Goal: Information Seeking & Learning: Learn about a topic

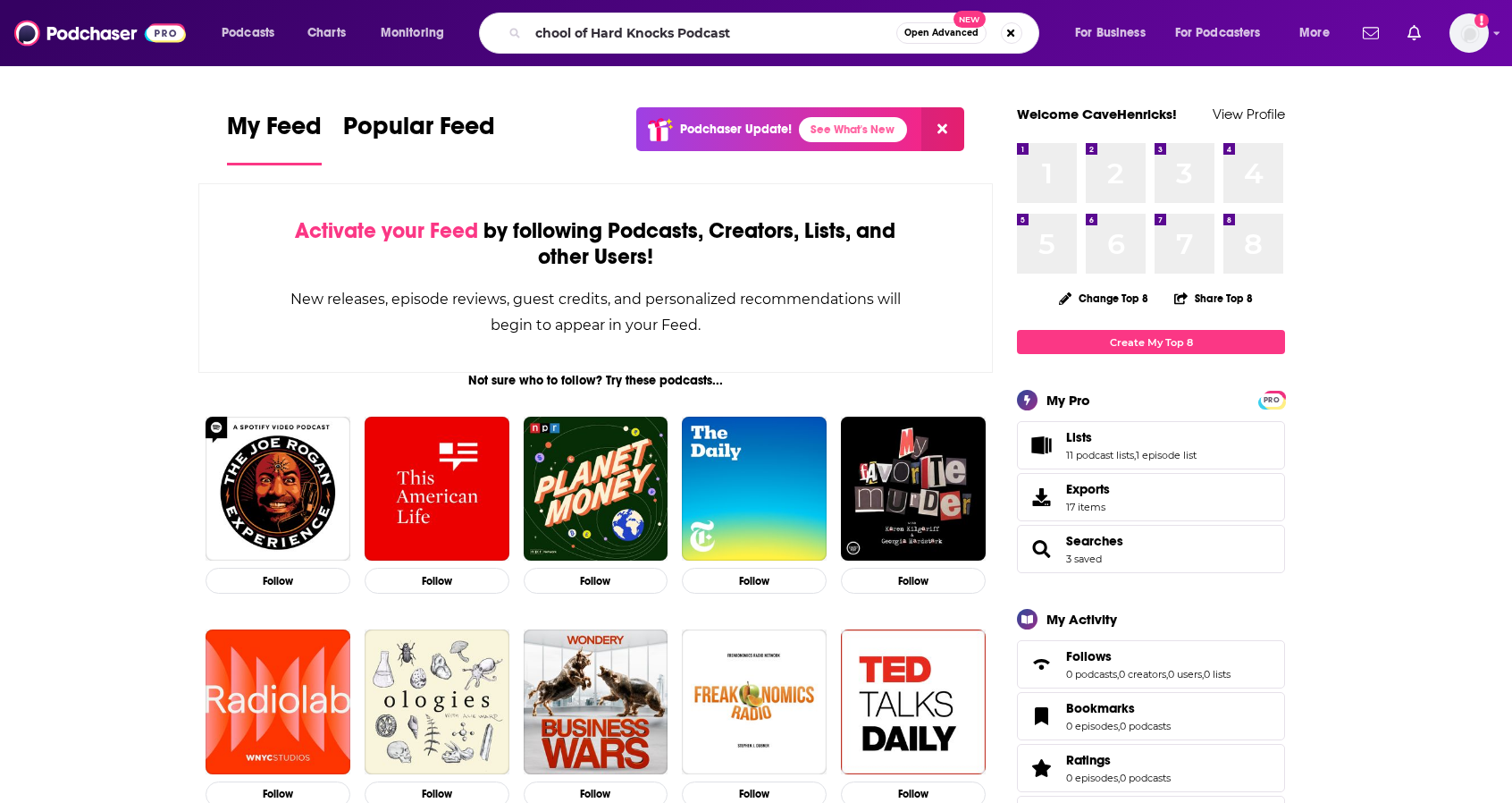
click at [538, 23] on input "chool of Hard Knocks Podcast" at bounding box center [712, 34] width 368 height 29
type input "school of Hard Knocks Podcast"
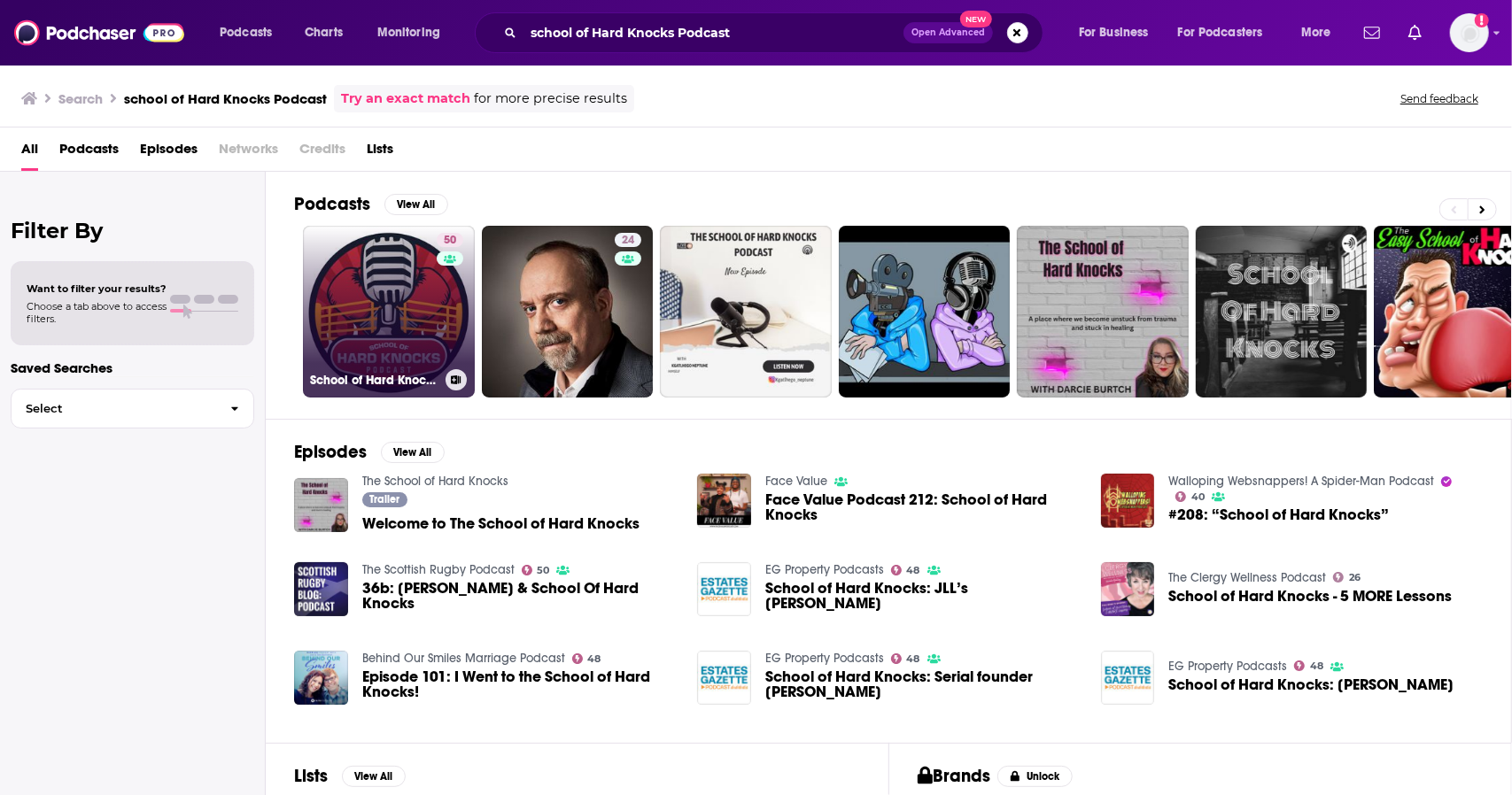
click at [371, 260] on link "50 School of Hard Knocks Podcast" at bounding box center [389, 312] width 172 height 172
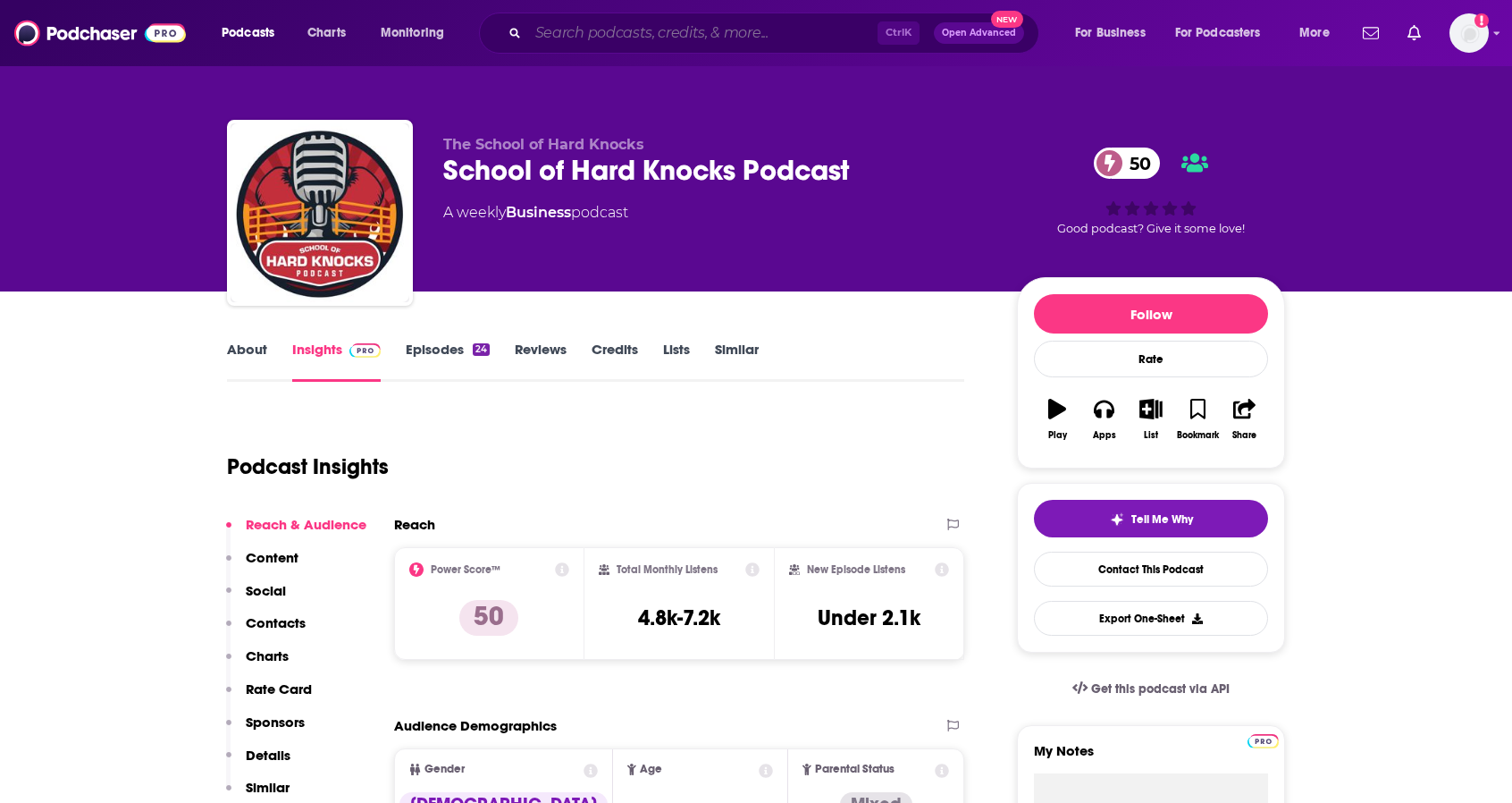
click at [785, 35] on input "Search podcasts, credits, & more..." at bounding box center [703, 34] width 350 height 29
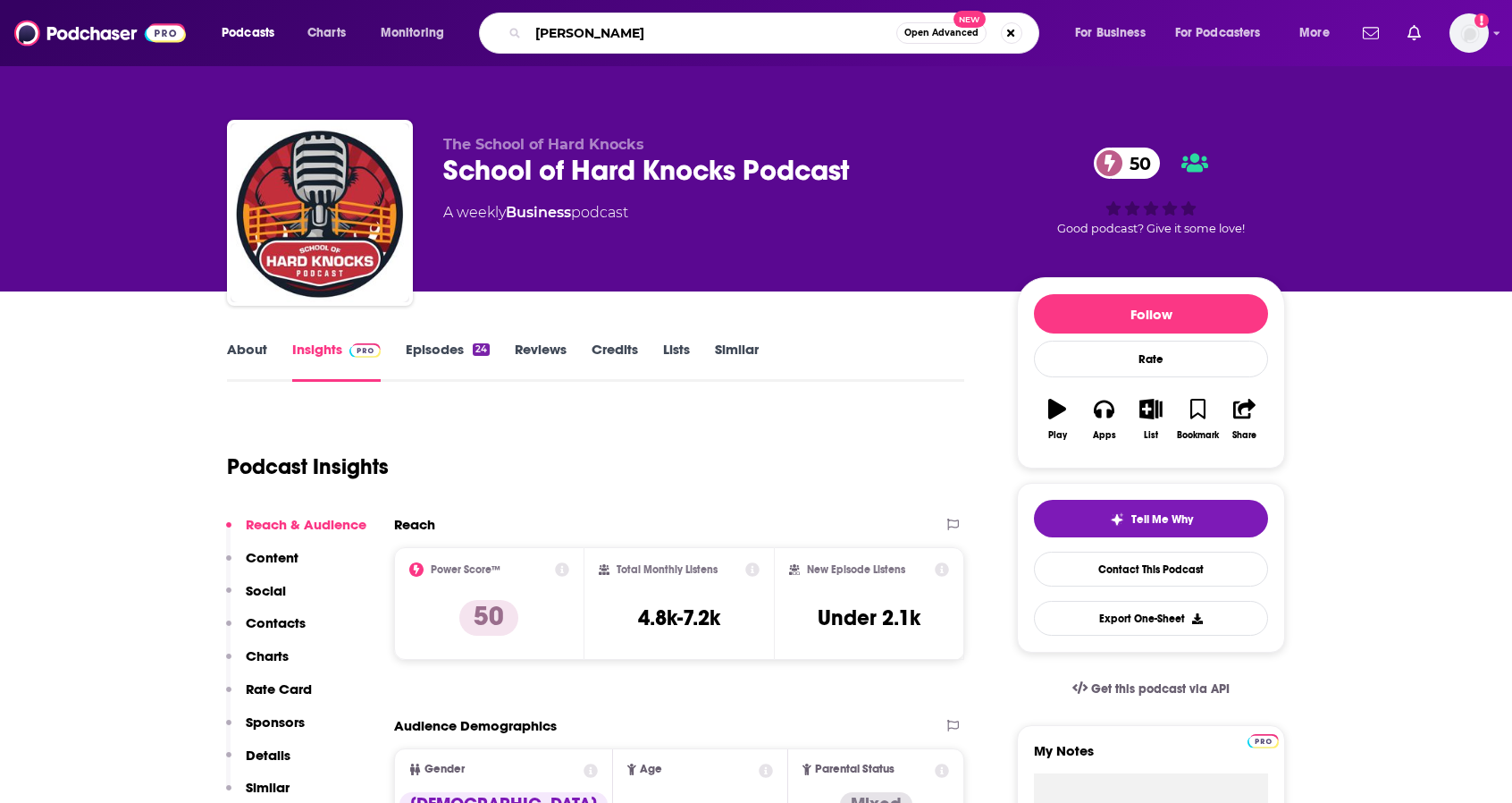
type input "[PERSON_NAME]"
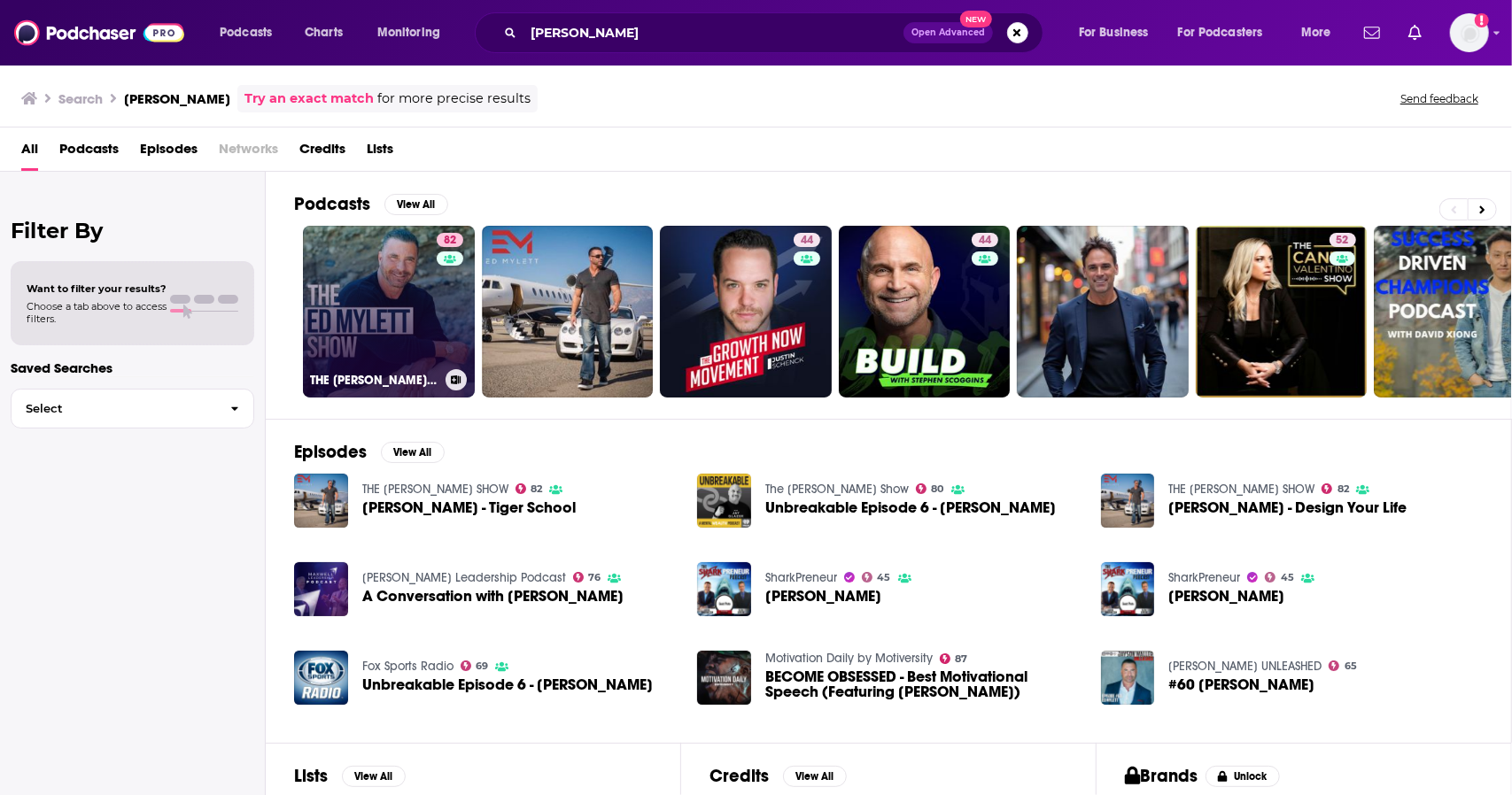
click at [368, 293] on link "82 THE [PERSON_NAME] SHOW" at bounding box center [389, 312] width 172 height 172
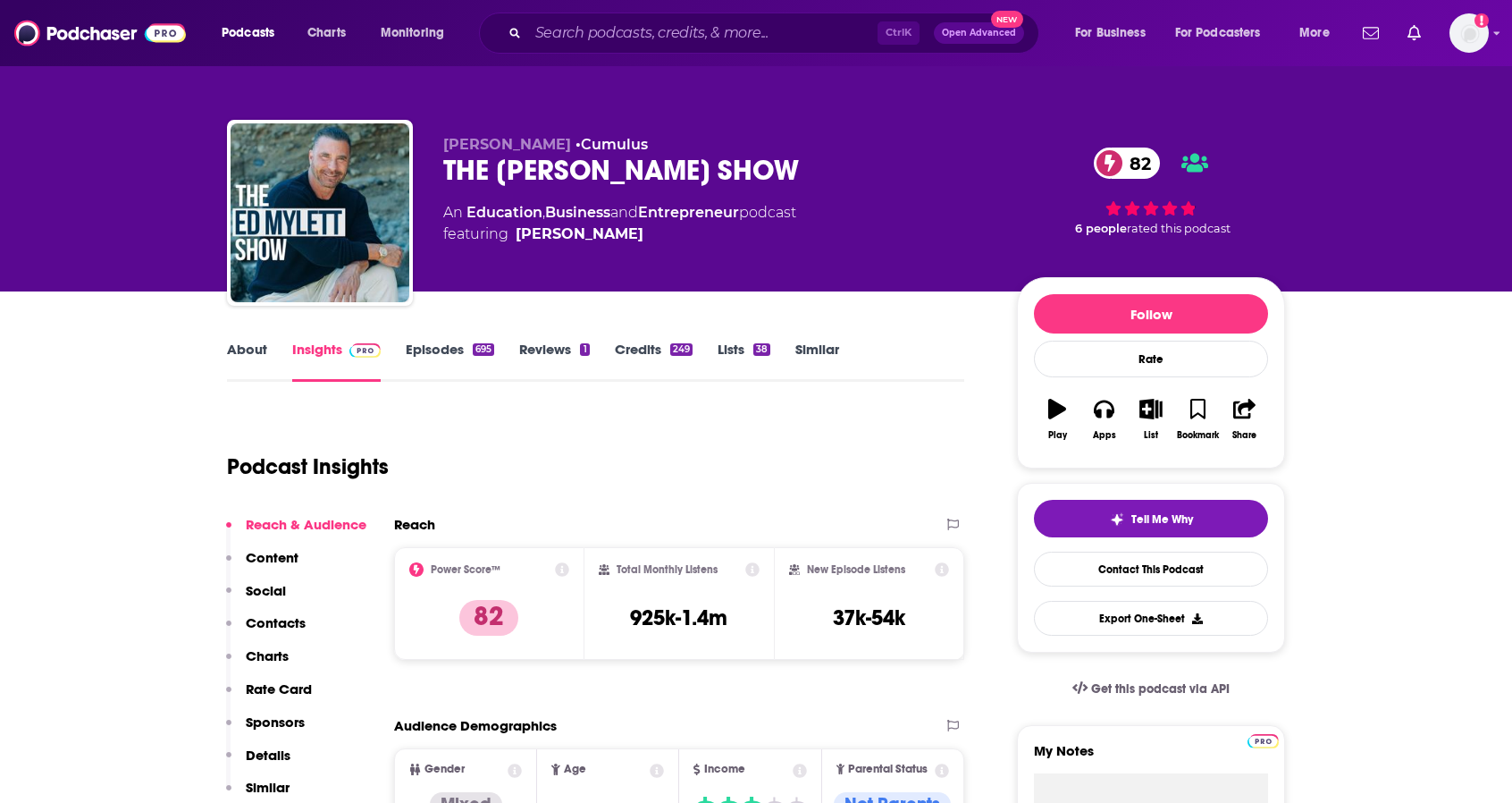
click at [252, 348] on link "About" at bounding box center [247, 361] width 40 height 41
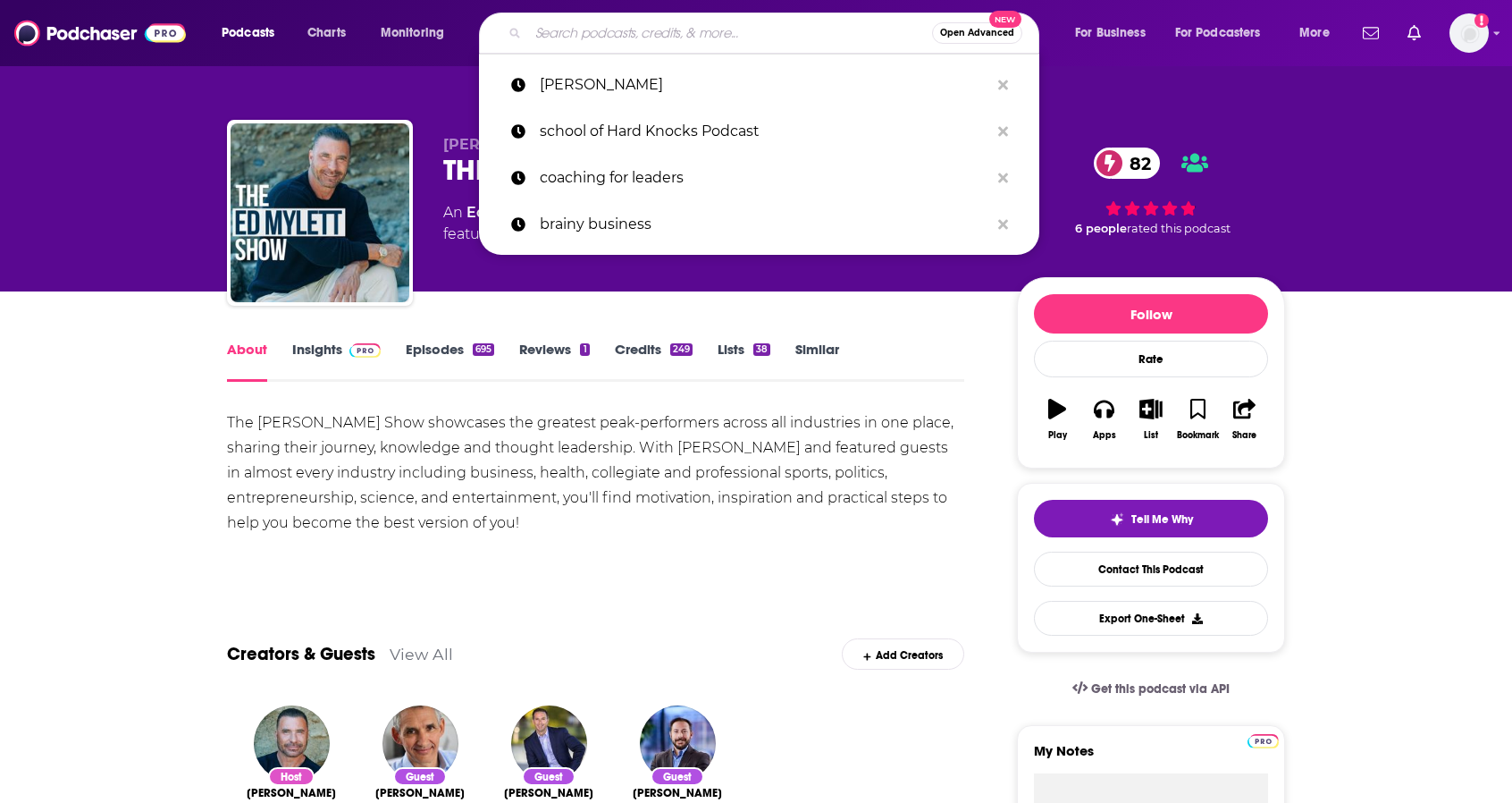
click at [703, 40] on input "Search podcasts, credits, & more..." at bounding box center [730, 34] width 404 height 29
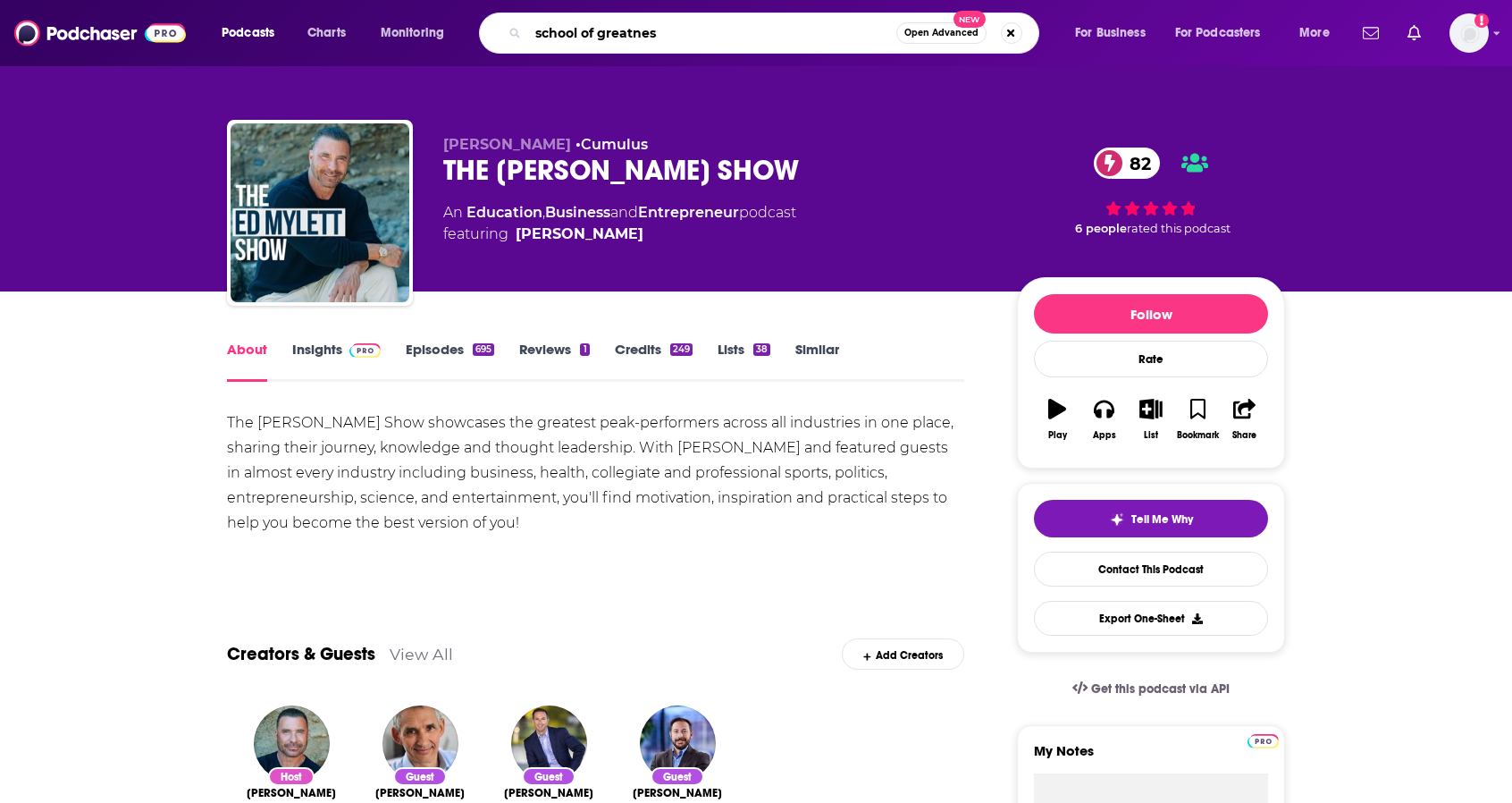
type input "school of greatness"
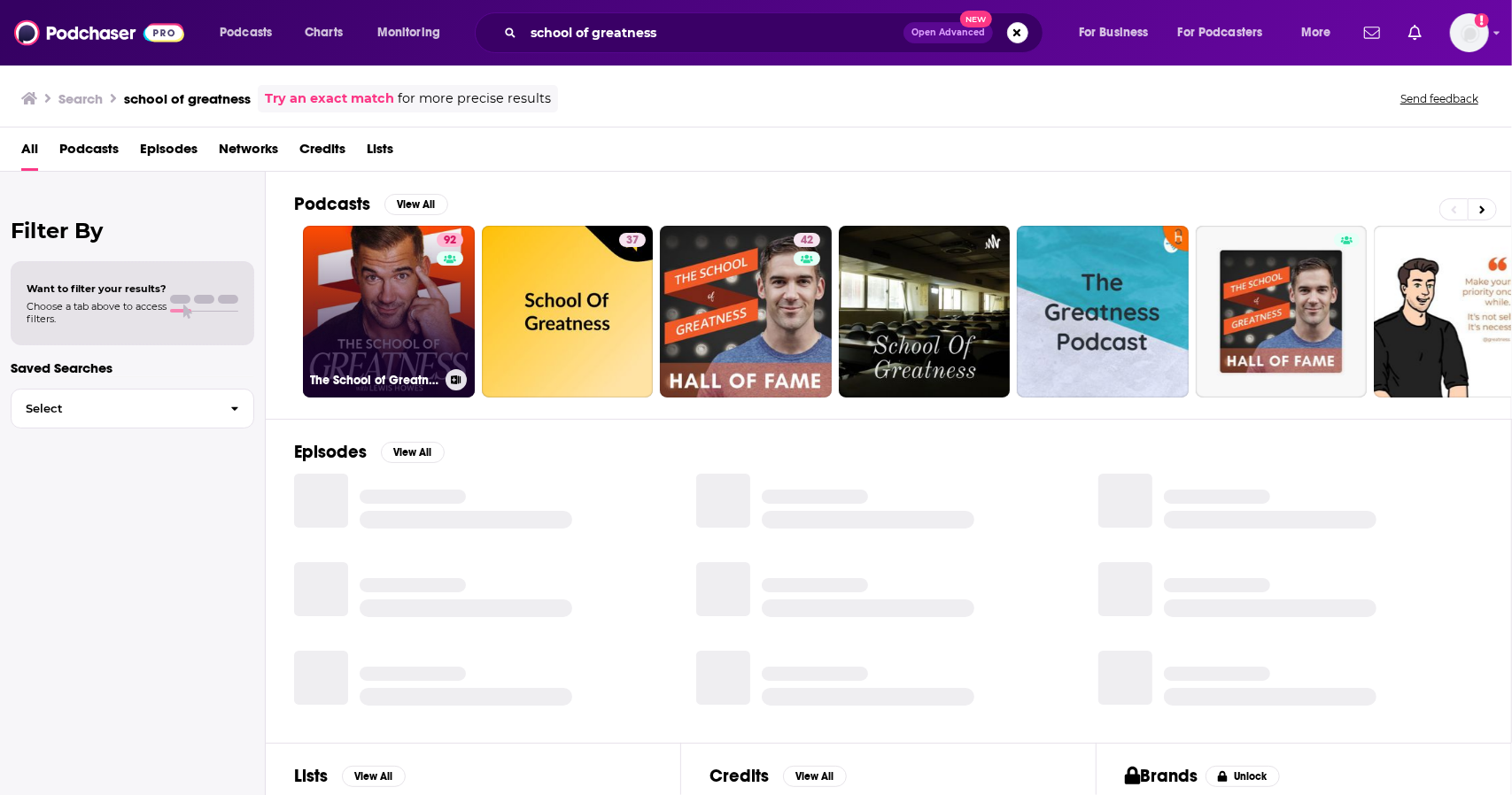
click at [386, 267] on link "92 The School of Greatness" at bounding box center [389, 312] width 172 height 172
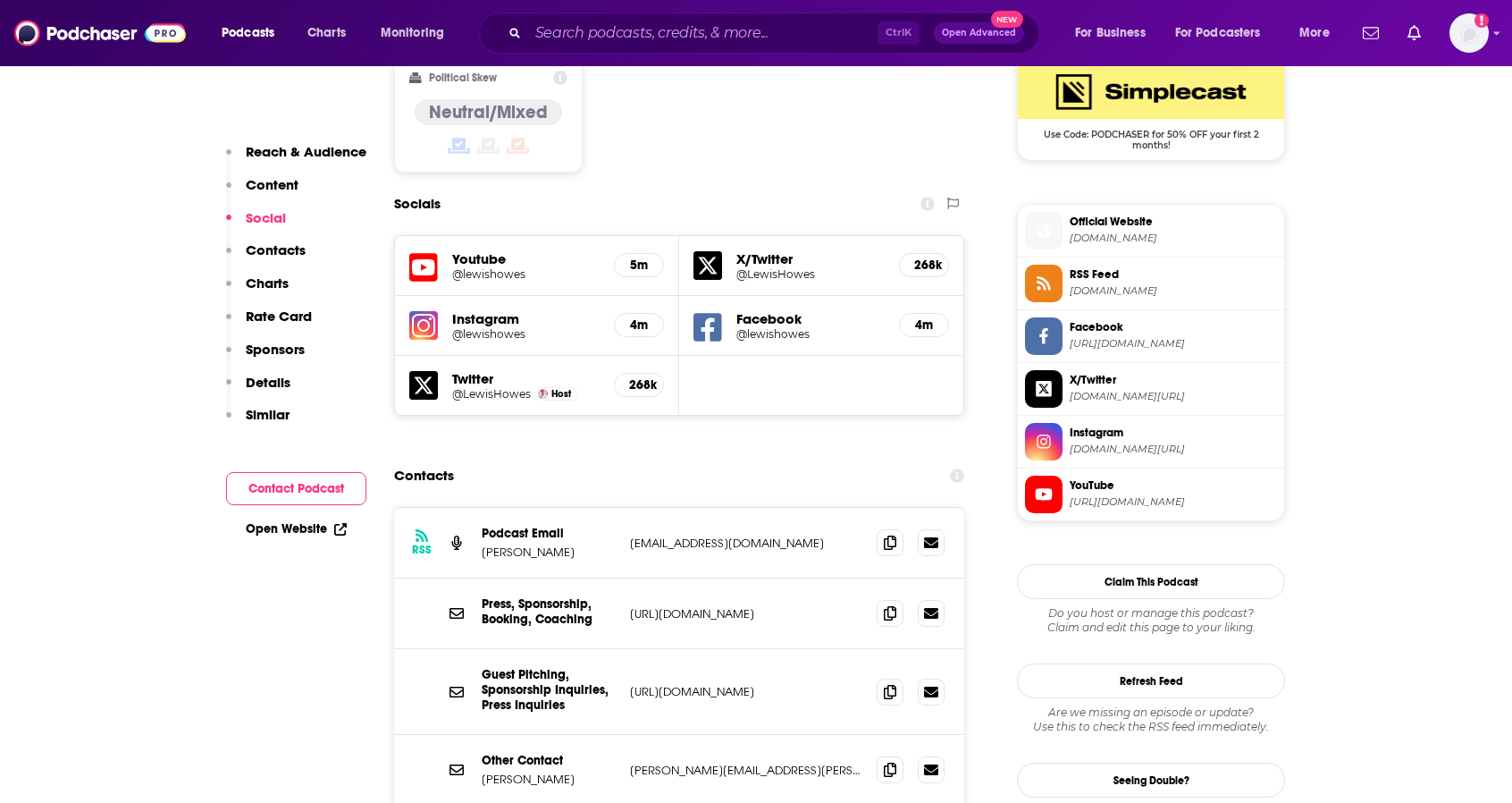
scroll to position [1610, 0]
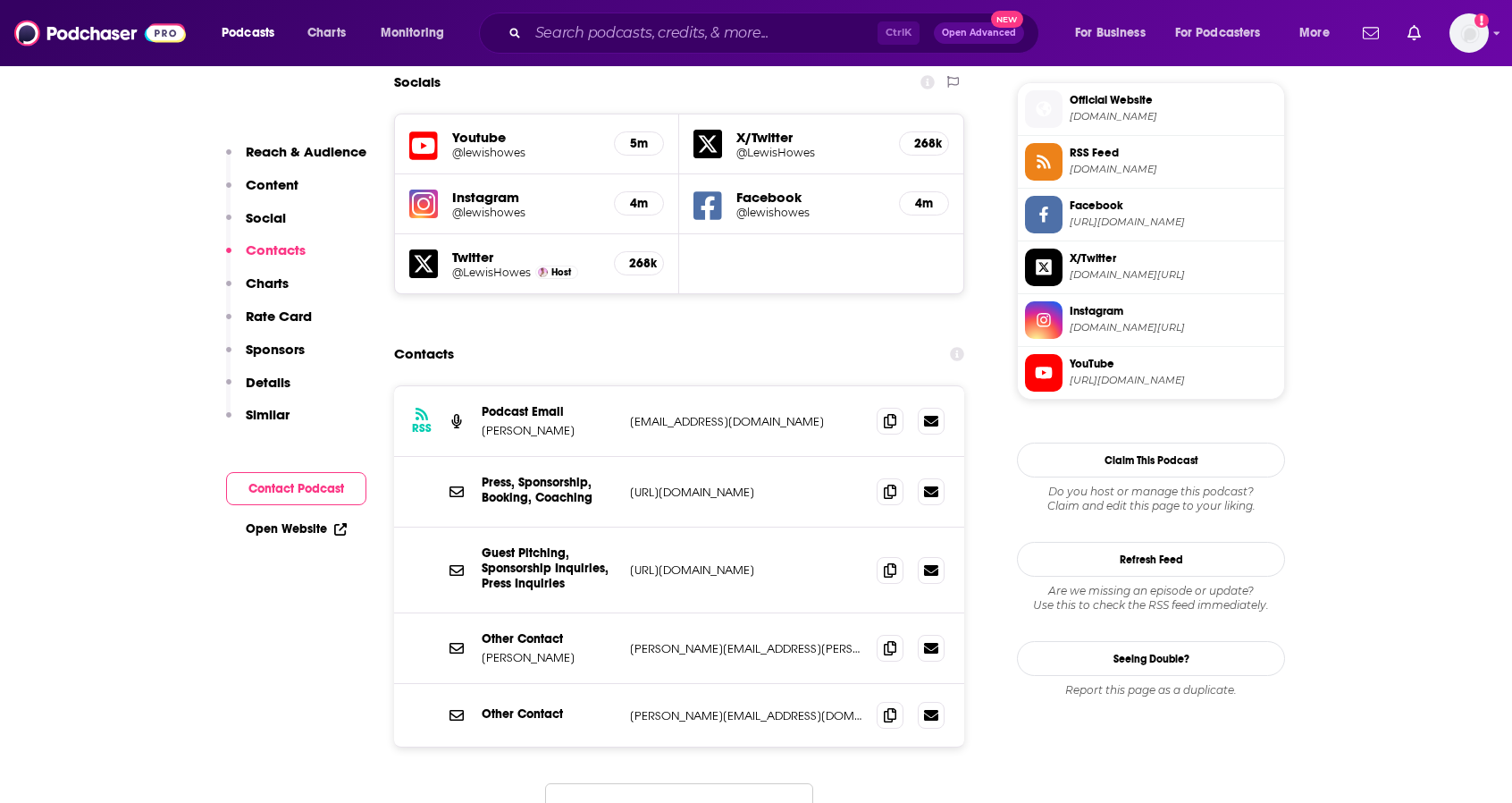
click at [679, 784] on button "Load More..." at bounding box center [680, 808] width 268 height 48
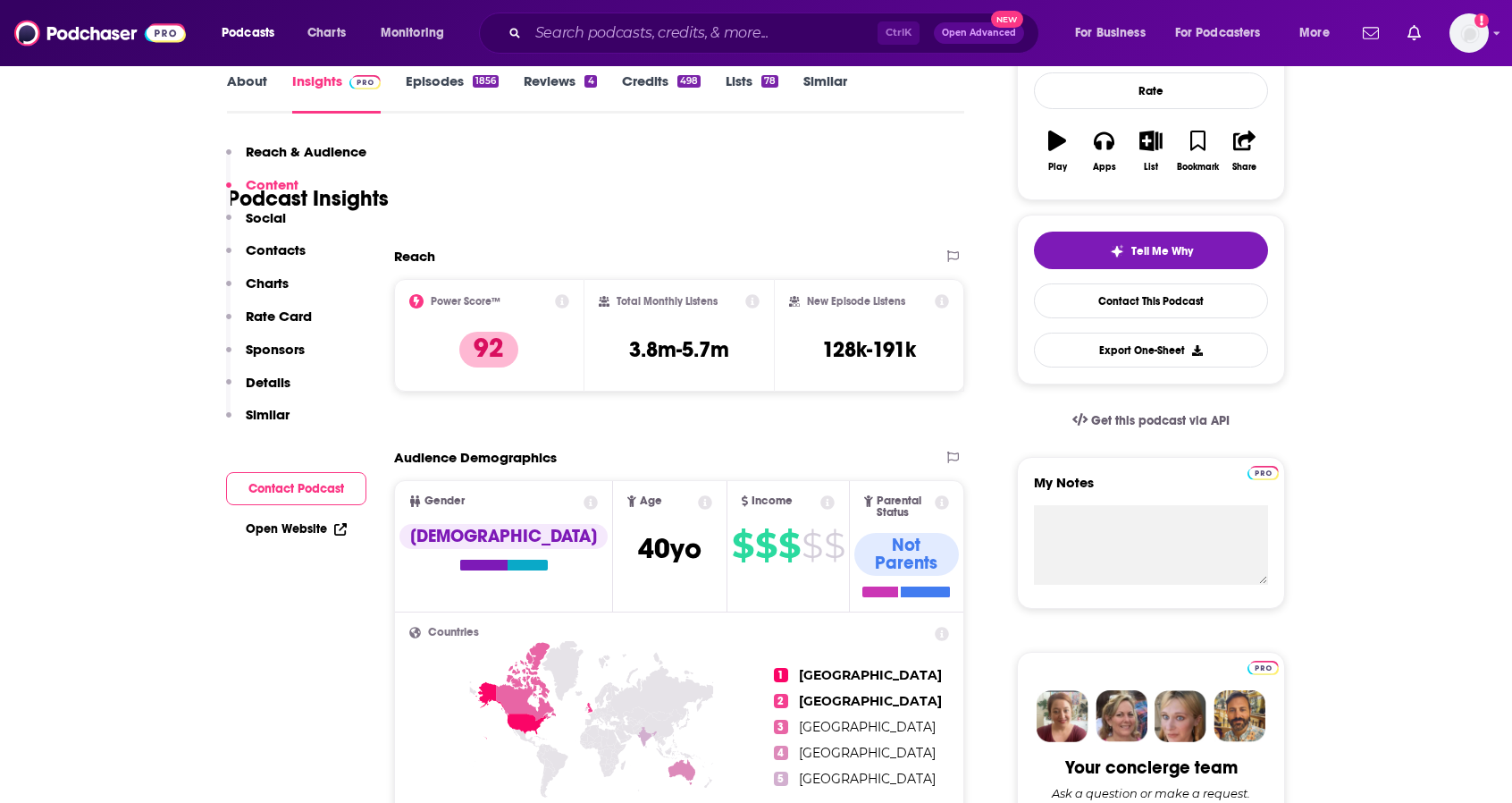
scroll to position [0, 0]
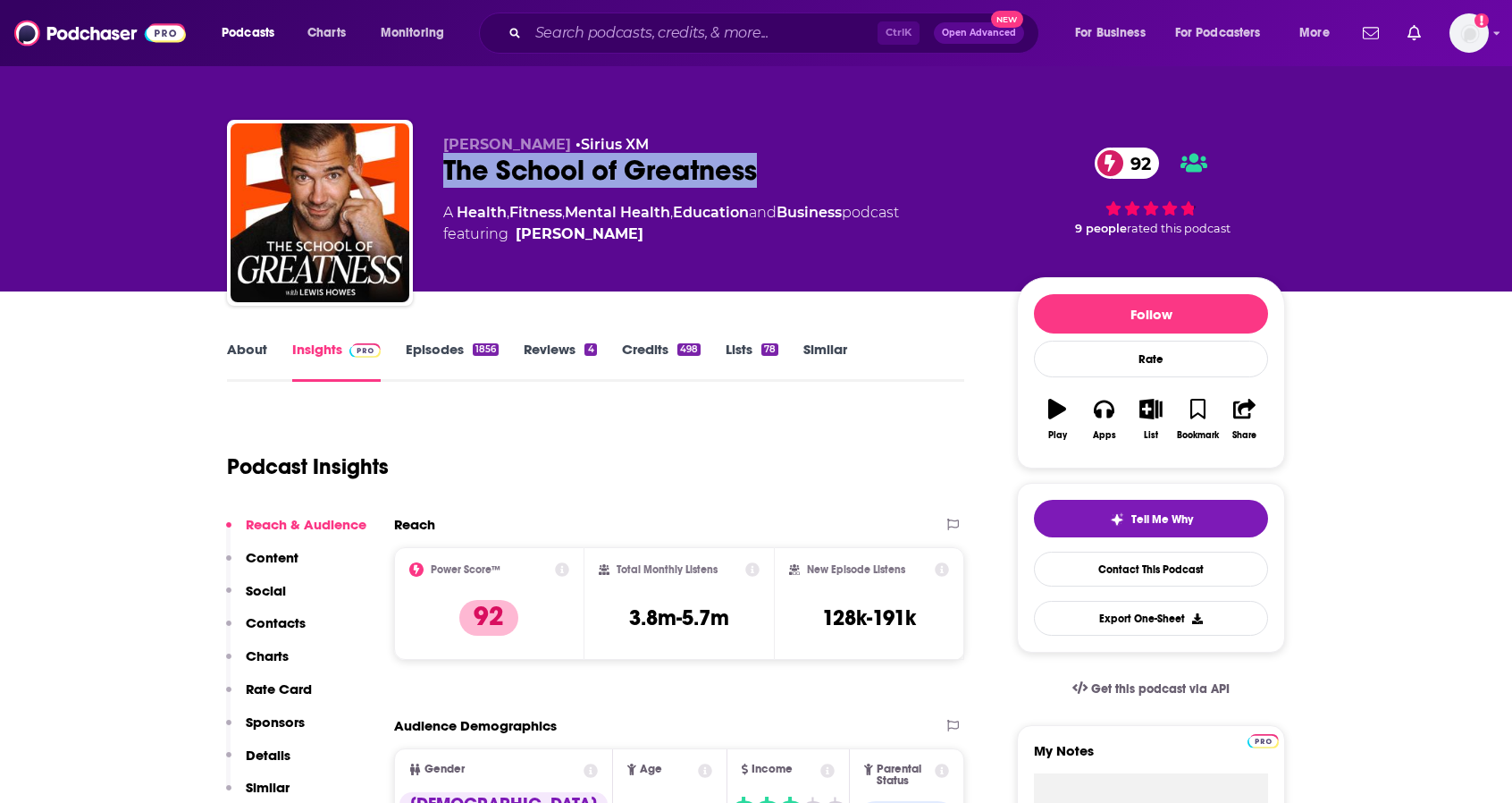
drag, startPoint x: 832, startPoint y: 170, endPoint x: 442, endPoint y: 170, distance: 390.0
click at [442, 170] on div "[PERSON_NAME] • Sirius XM The School of Greatness 92 A Health , Fitness , Menta…" at bounding box center [756, 216] width 1058 height 193
copy h2 "The School of Greatness"
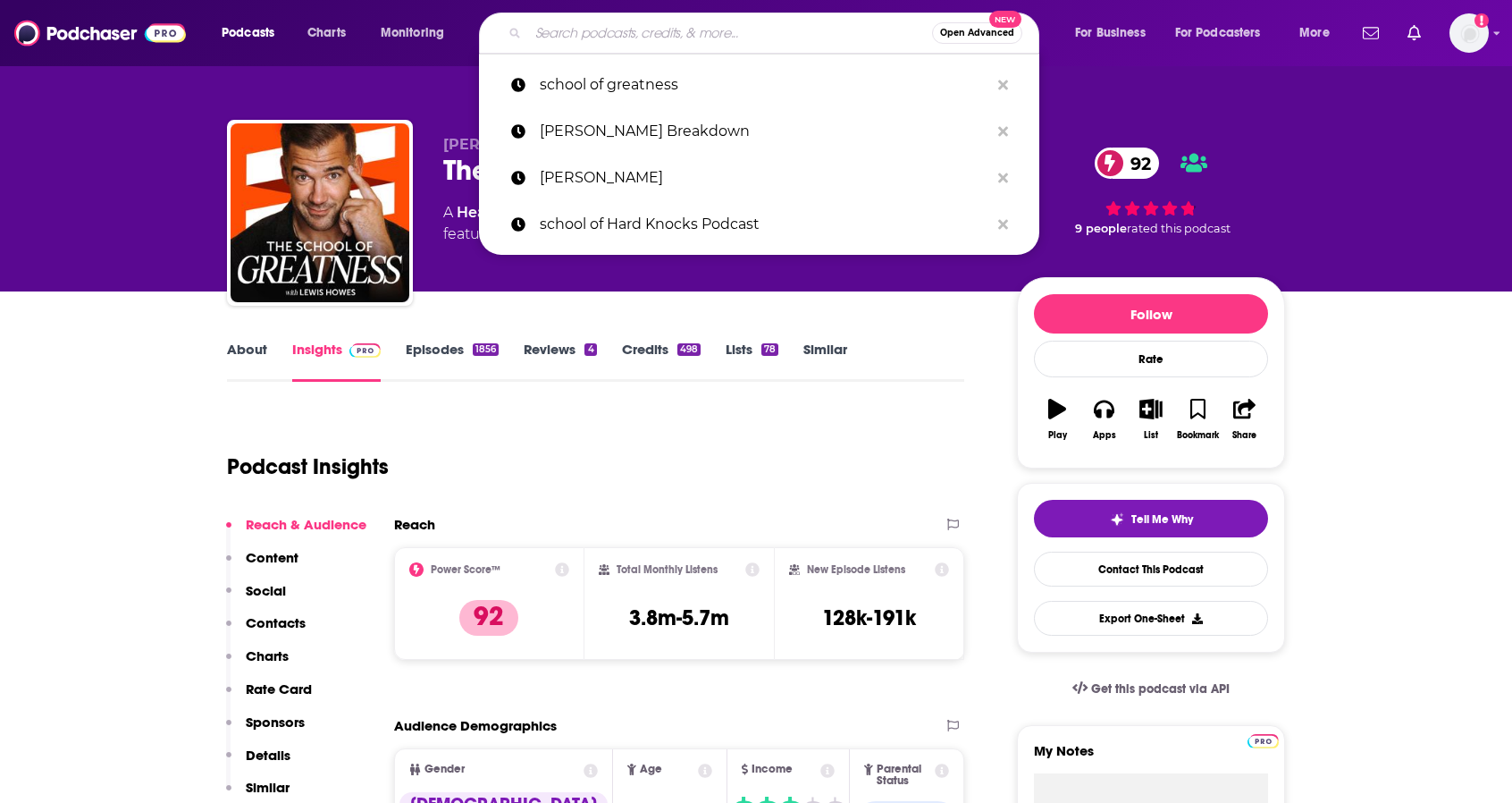
click at [709, 32] on input "Search podcasts, credits, & more..." at bounding box center [730, 34] width 404 height 29
paste input "Mayim"
type input "Mayim"
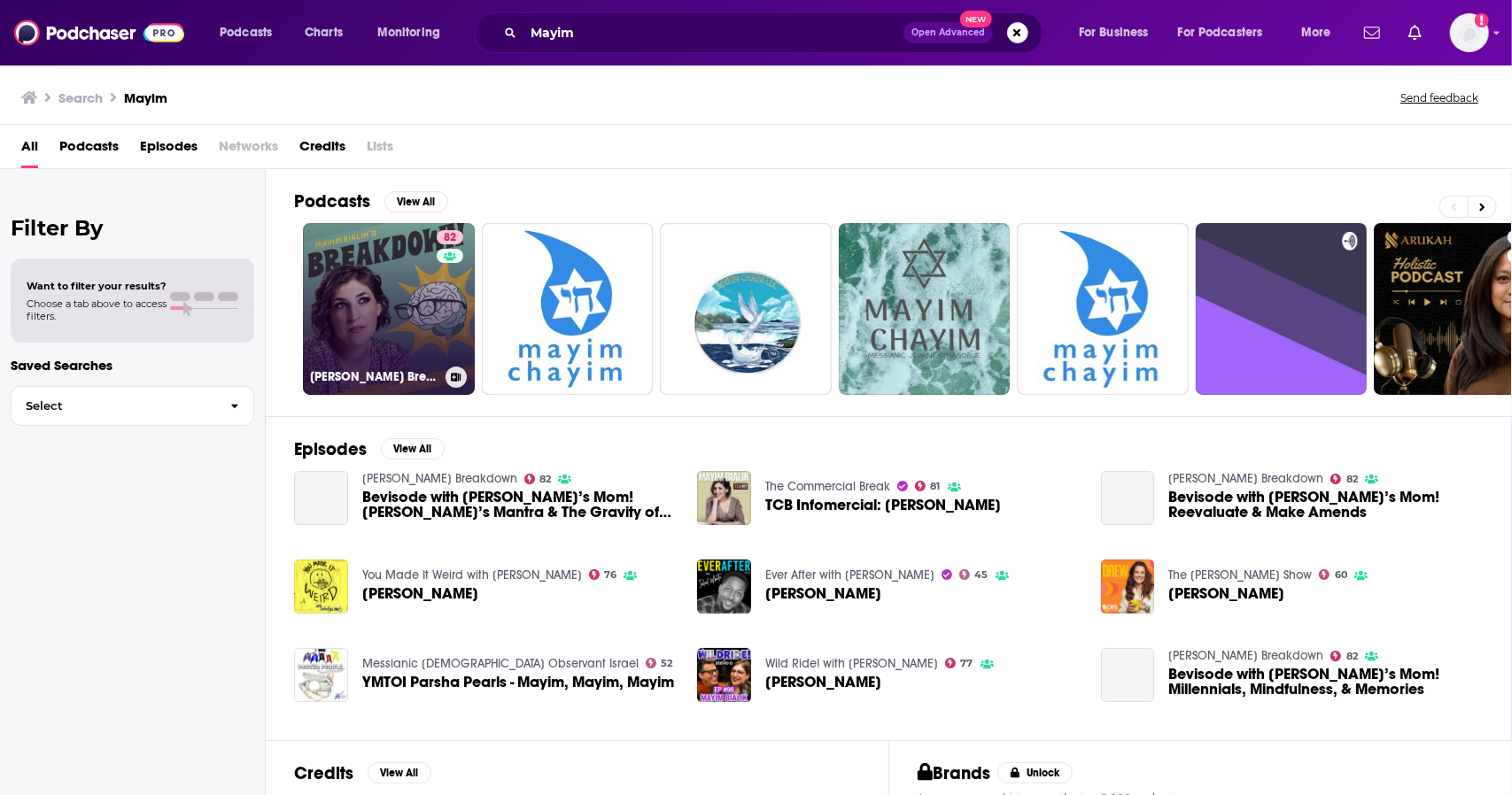
click at [385, 293] on link "82 [PERSON_NAME] Breakdown" at bounding box center [389, 309] width 172 height 172
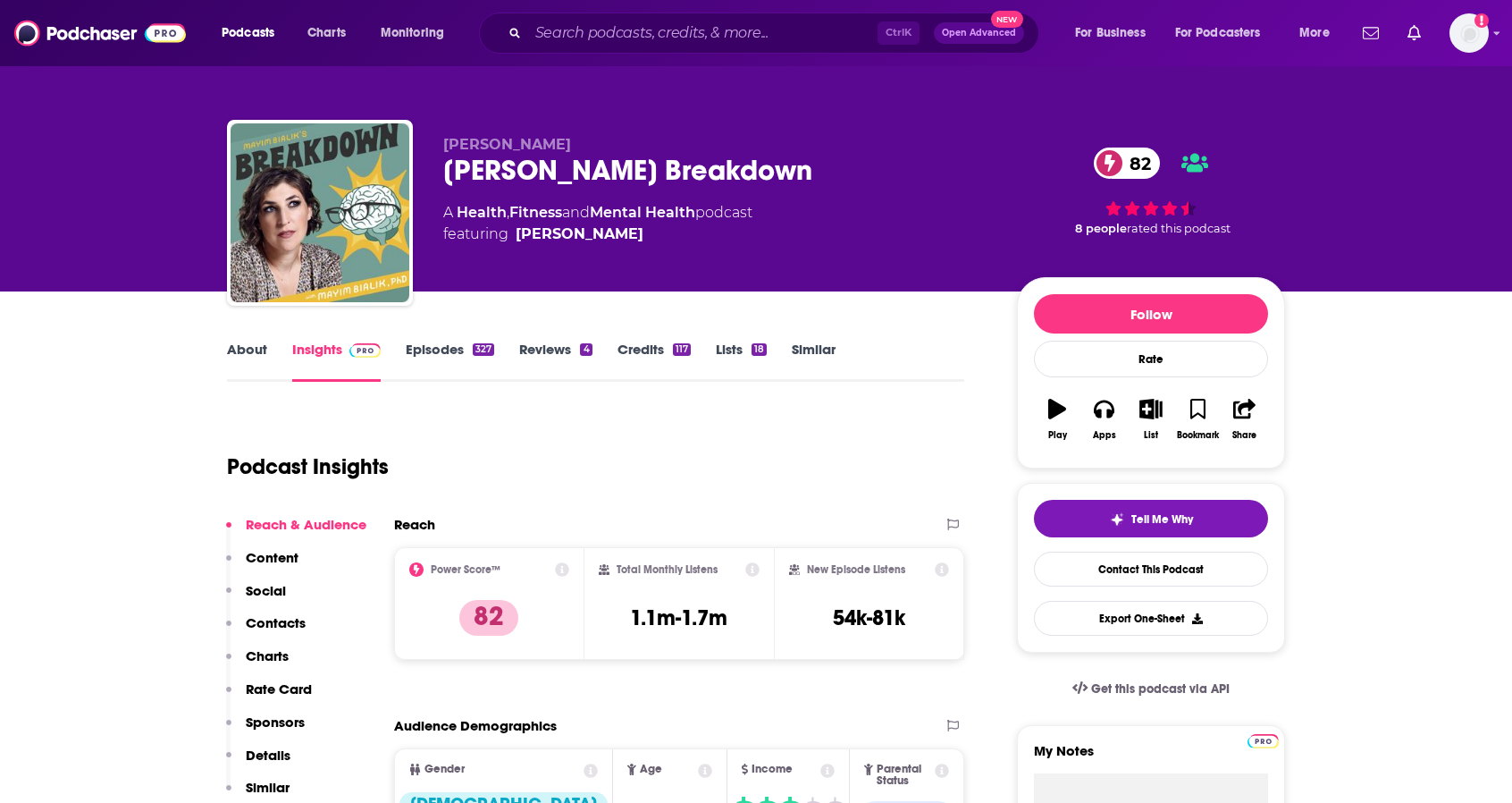
drag, startPoint x: 784, startPoint y: 165, endPoint x: 430, endPoint y: 180, distance: 354.3
click at [430, 180] on div "[PERSON_NAME] [PERSON_NAME] Breakdown 82 A Health , Fitness and Mental Health p…" at bounding box center [756, 216] width 1058 height 193
copy h2 "[PERSON_NAME] Breakdown"
click at [676, 33] on input "Search podcasts, credits, & more..." at bounding box center [703, 34] width 350 height 29
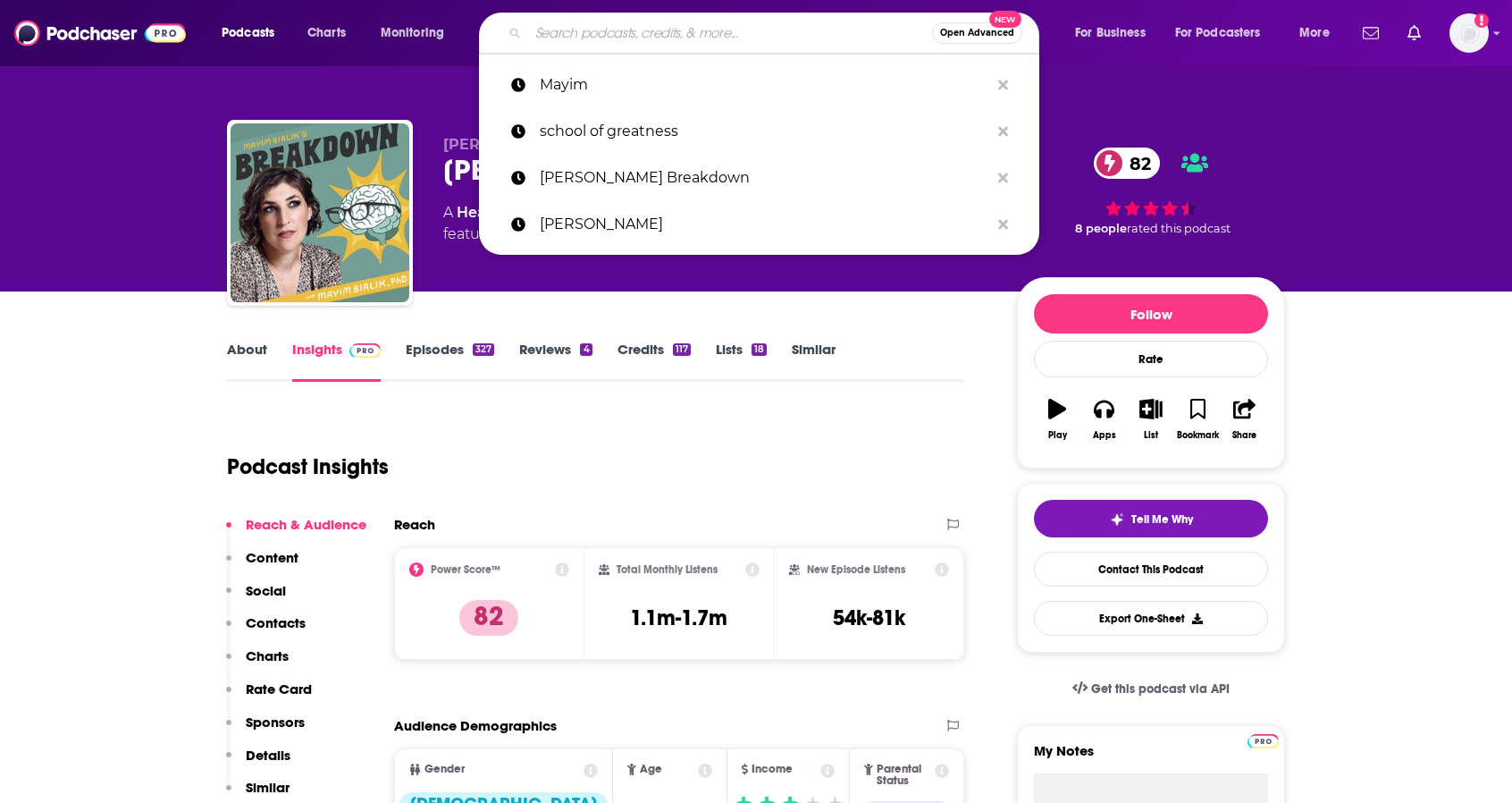
paste input "Press Play (KCRW)"
type input "Press Play (KCRW)"
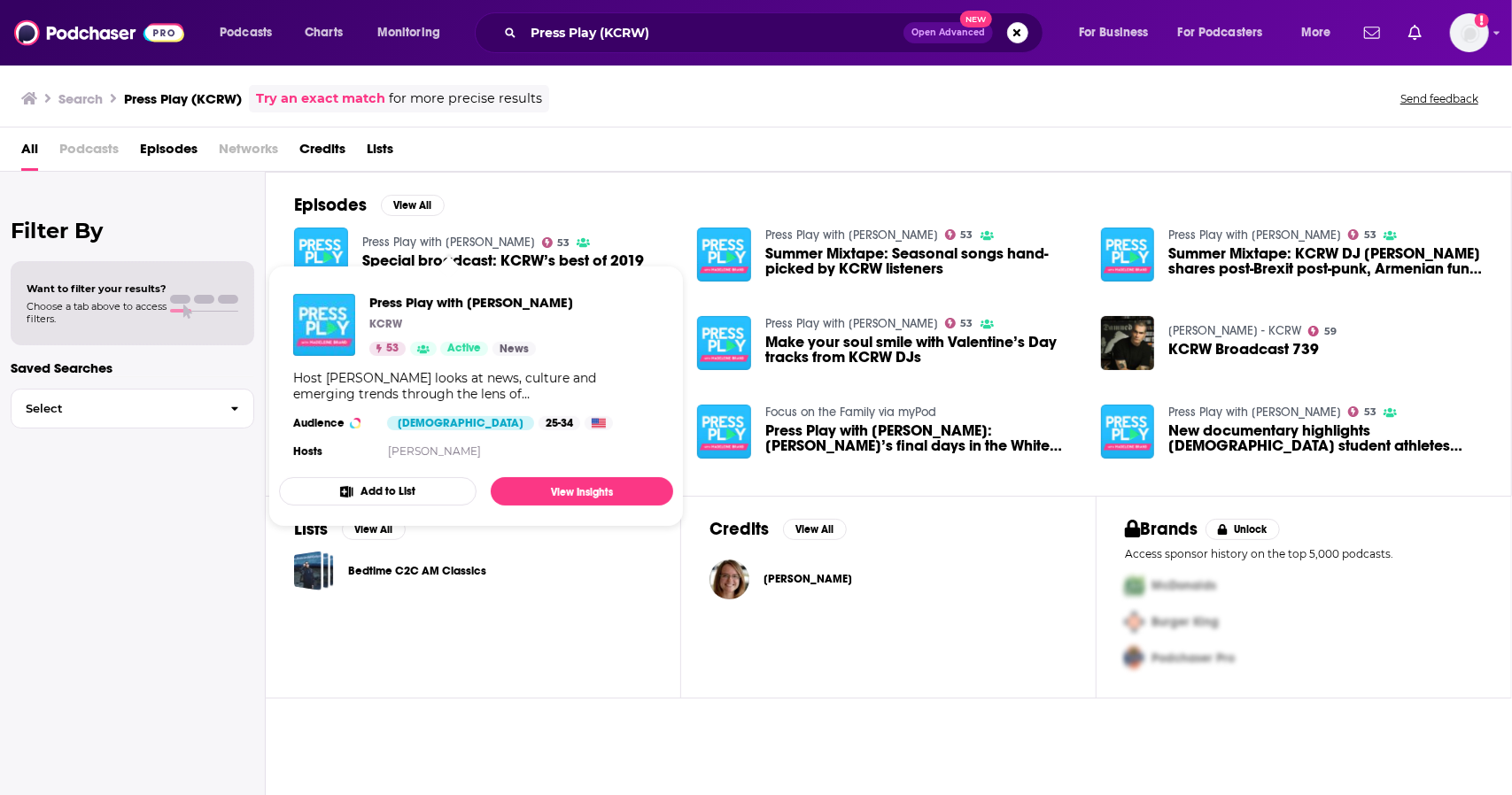
click at [431, 235] on link "Press Play with [PERSON_NAME]" at bounding box center [449, 242] width 173 height 15
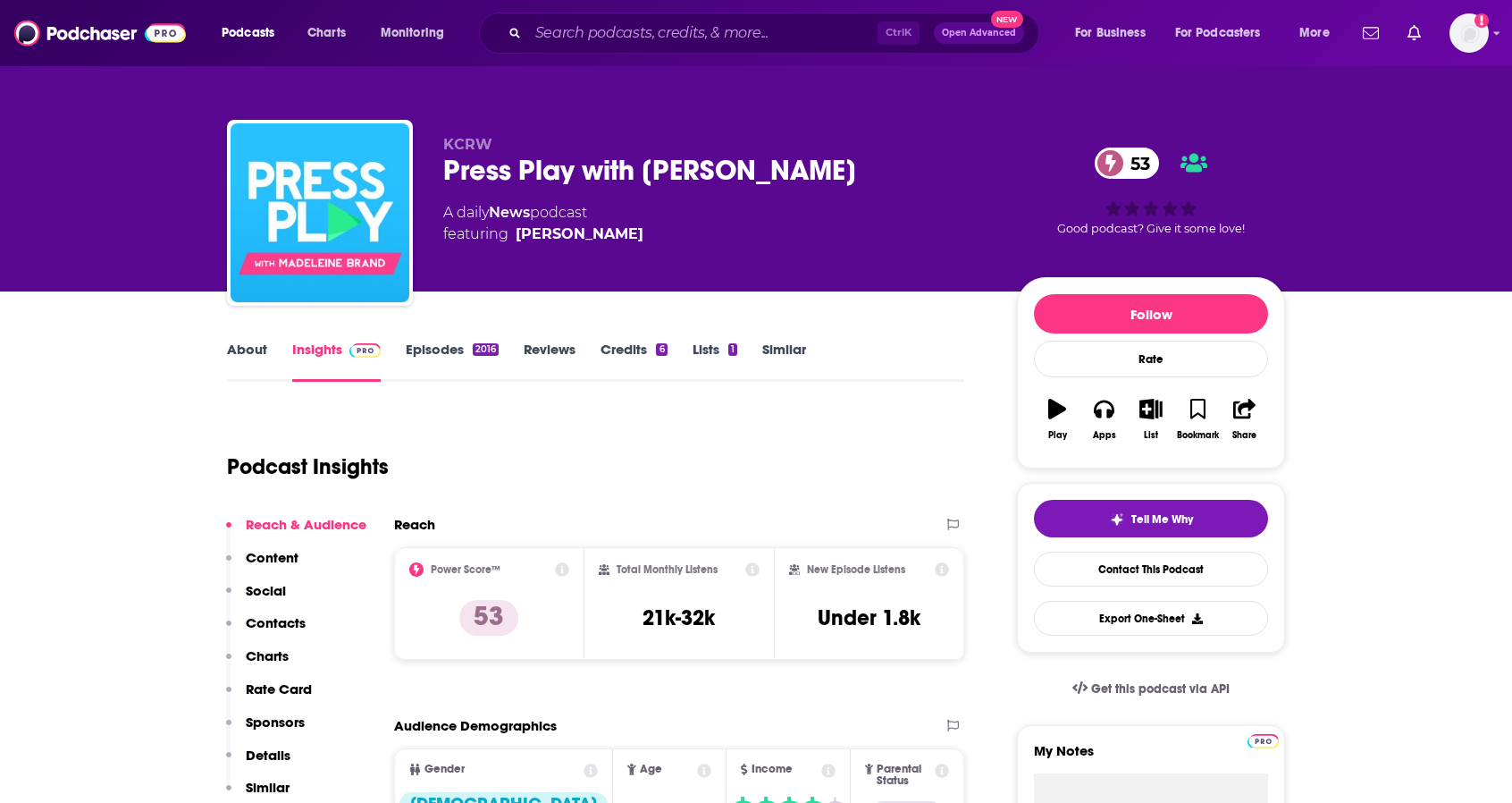
click at [258, 355] on link "About" at bounding box center [247, 361] width 40 height 41
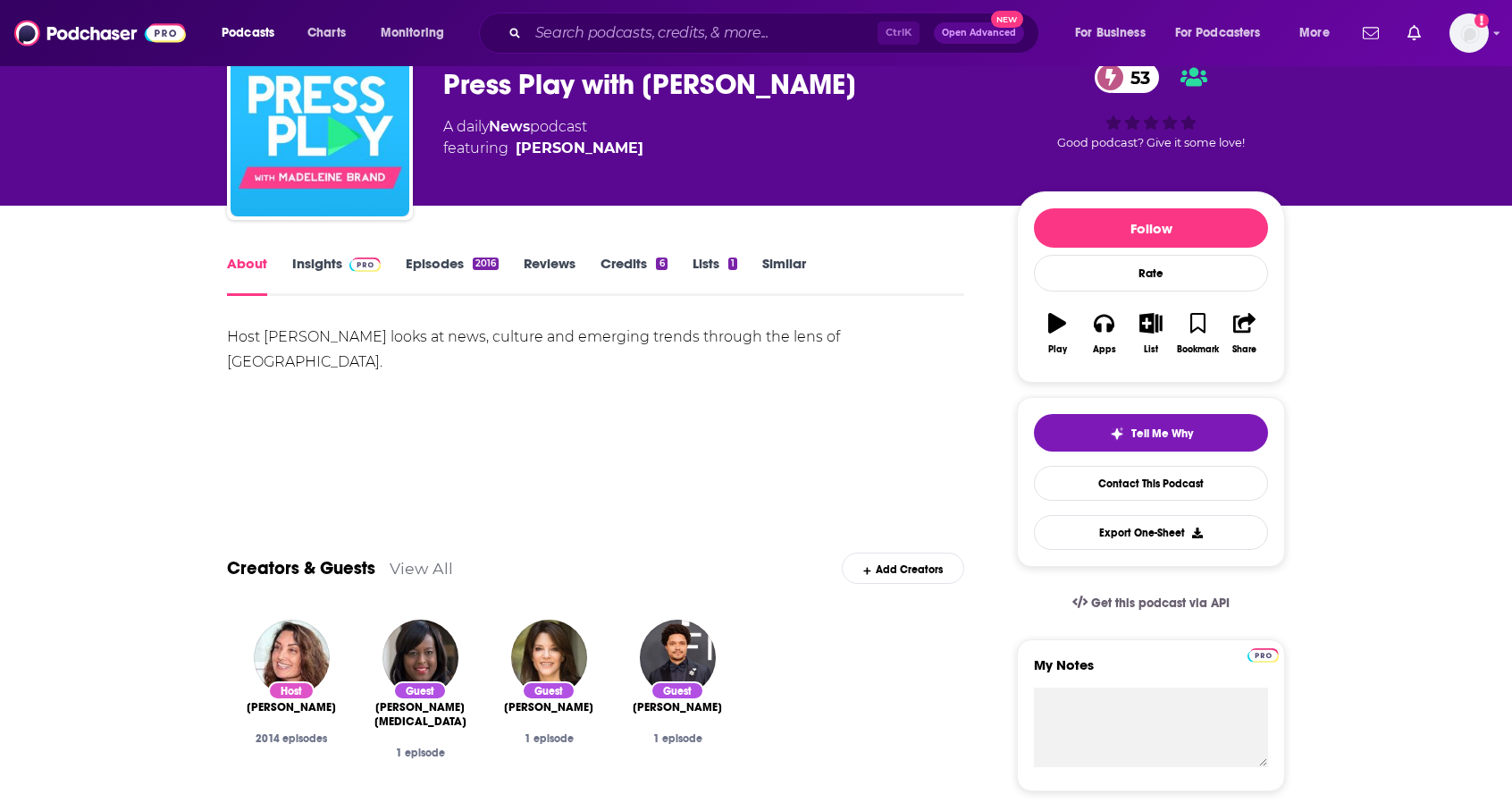
scroll to position [89, 0]
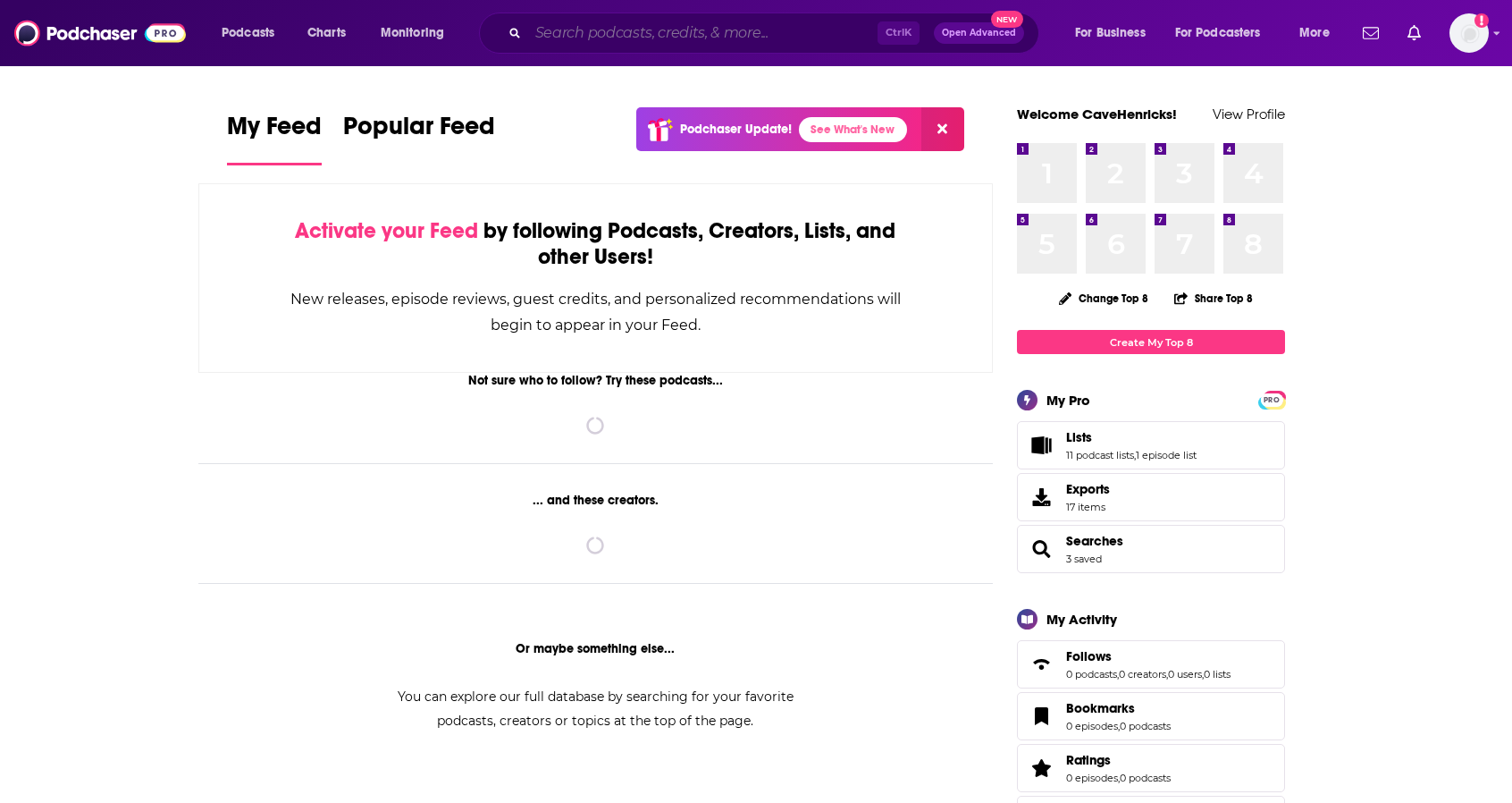
click at [542, 30] on input "Search podcasts, credits, & more..." at bounding box center [703, 34] width 350 height 29
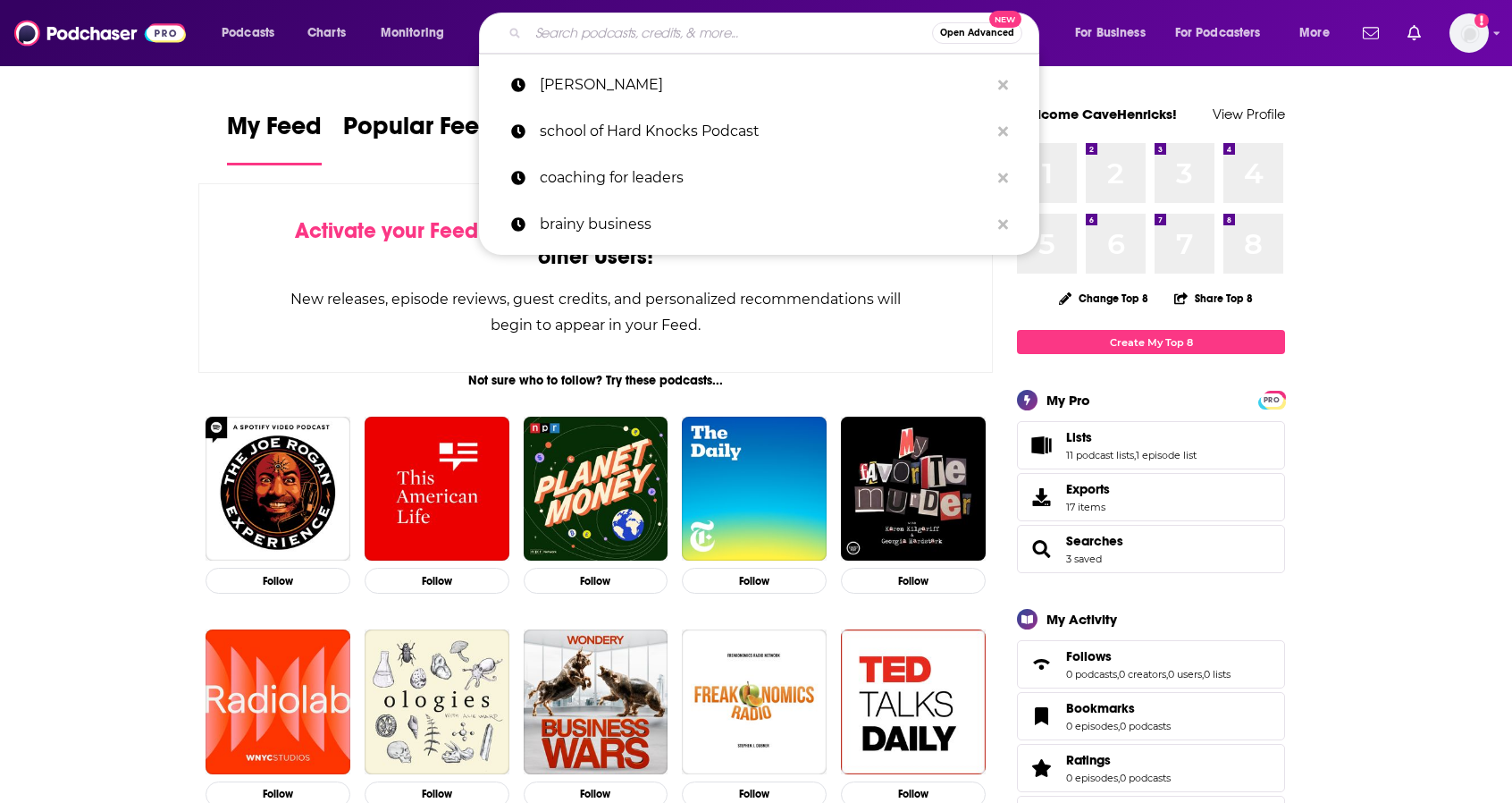
paste input "[PERSON_NAME] Breakdown"
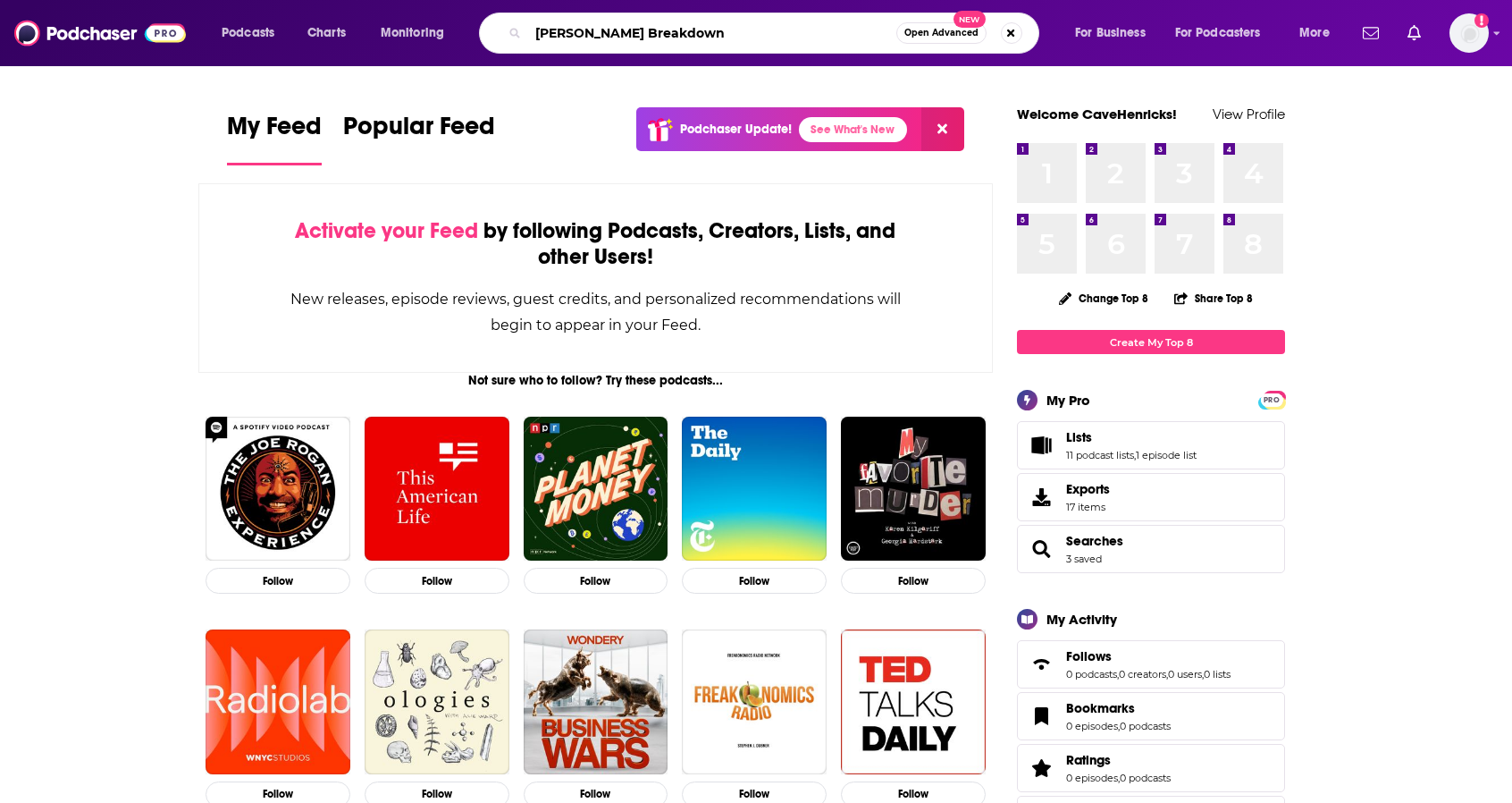
type input "[PERSON_NAME] Breakdown"
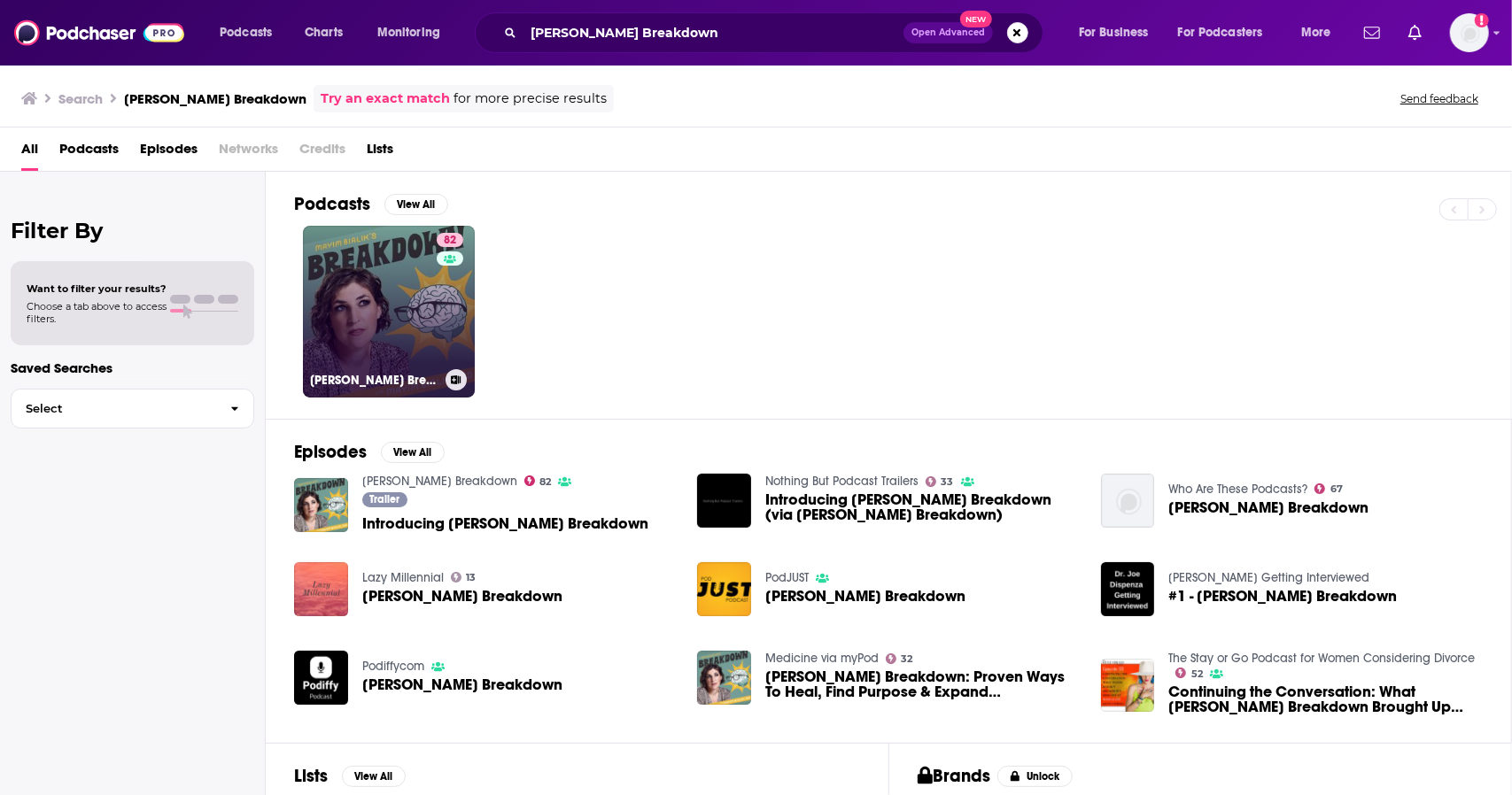
click at [356, 274] on link "82 [PERSON_NAME] Breakdown" at bounding box center [389, 312] width 172 height 172
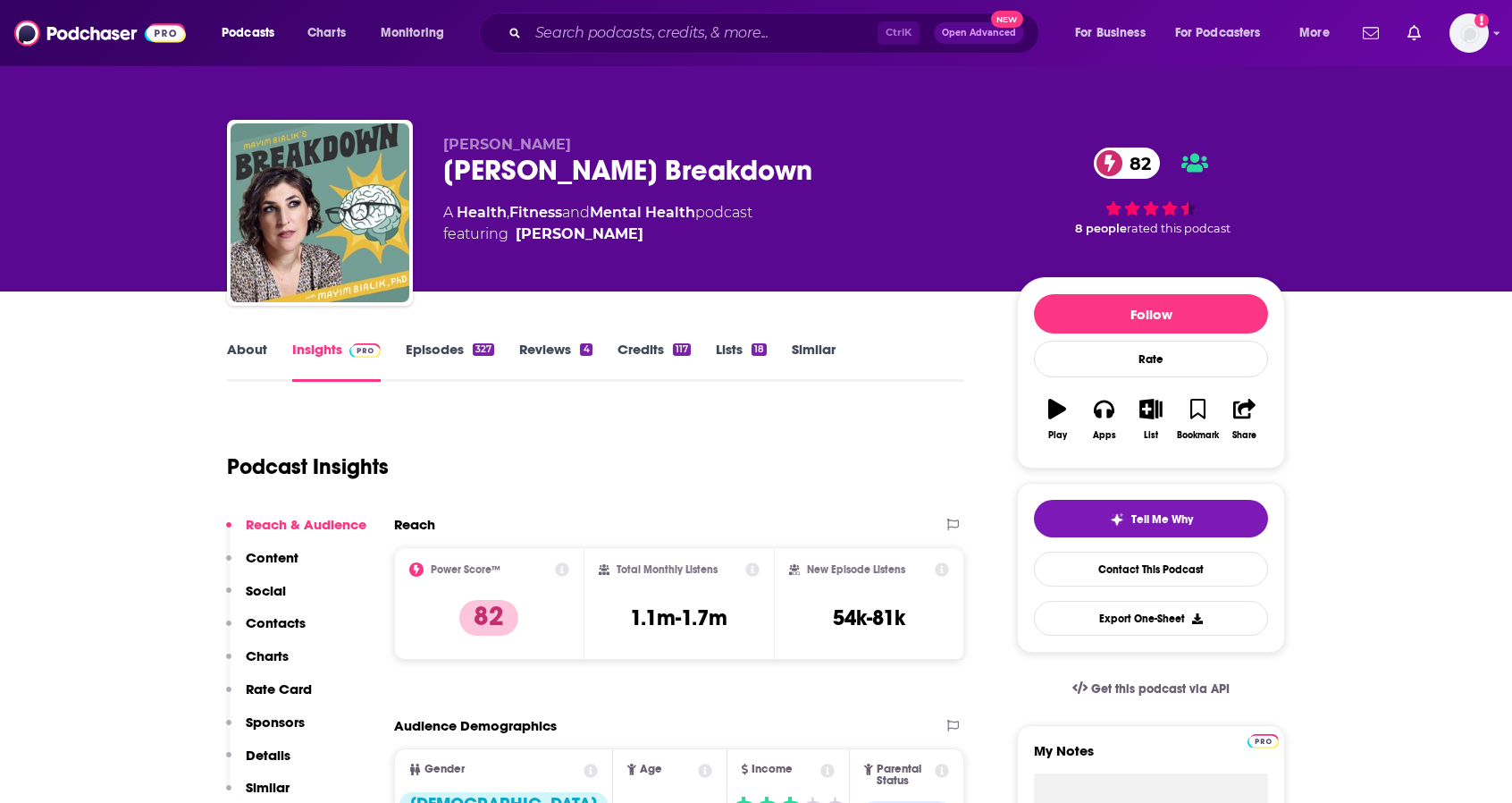
click at [508, 168] on div "Mayim Bialik's Breakdown 82" at bounding box center [715, 170] width 546 height 35
copy h2 "Mayim"
click at [715, 153] on div "Mayim Bialik's Breakdown 82" at bounding box center [715, 170] width 546 height 35
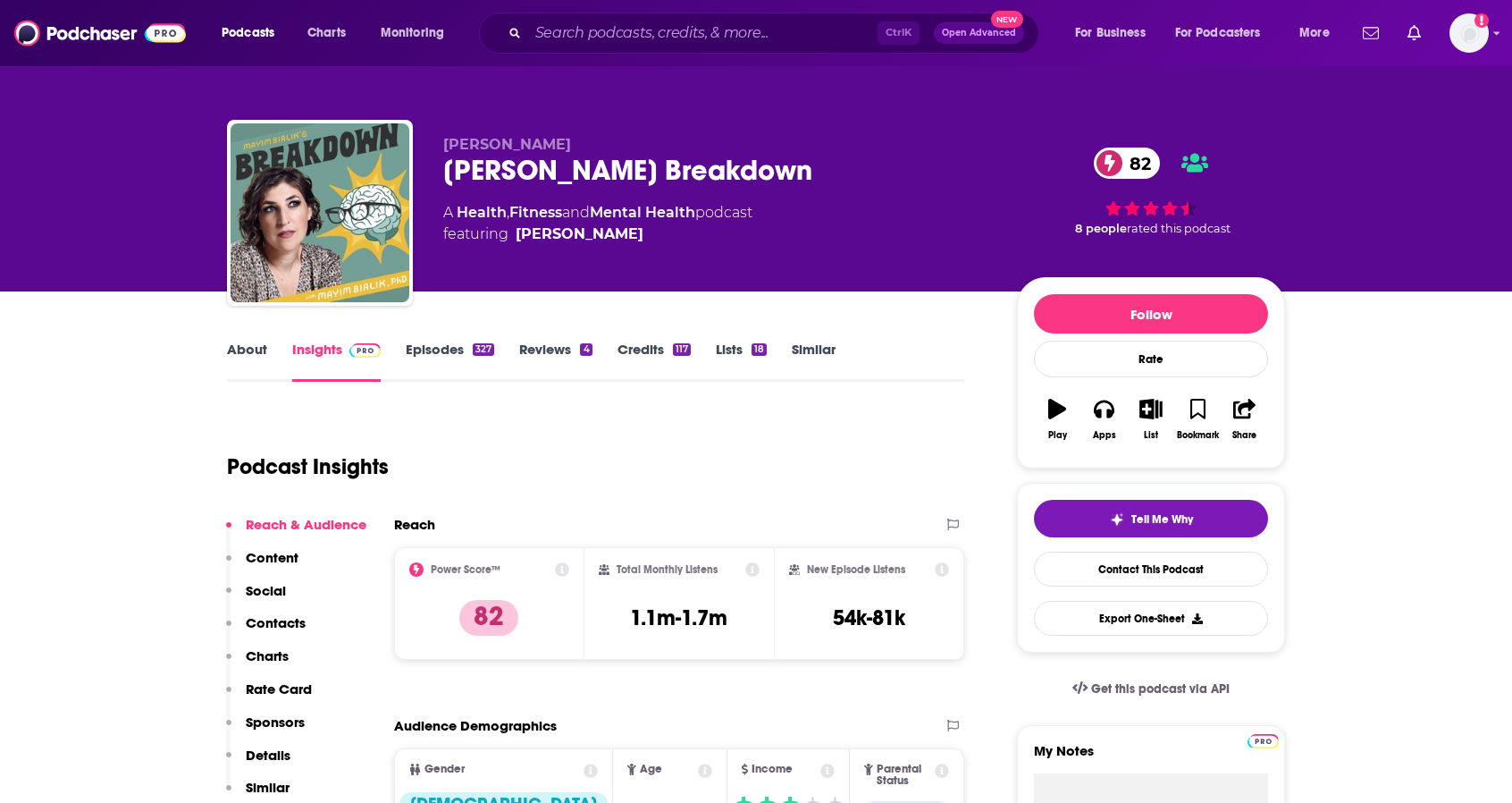
copy h2 "Breakdown"
click at [46, 255] on div "[PERSON_NAME] [PERSON_NAME] Breakdown 82 A Health , Fitness and Mental Health p…" at bounding box center [756, 146] width 1512 height 292
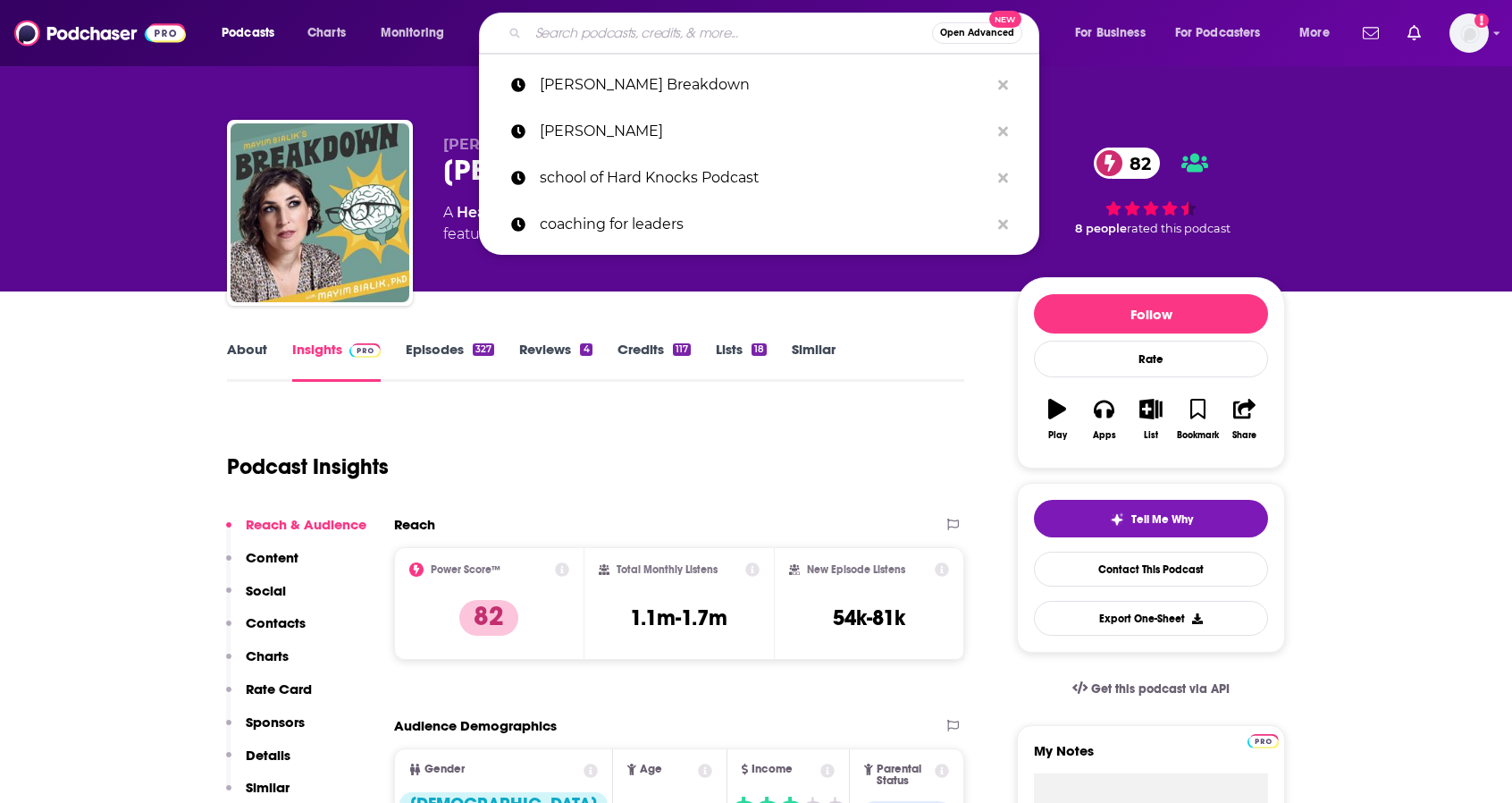
click at [615, 36] on input "Search podcasts, credits, & more..." at bounding box center [730, 34] width 404 height 29
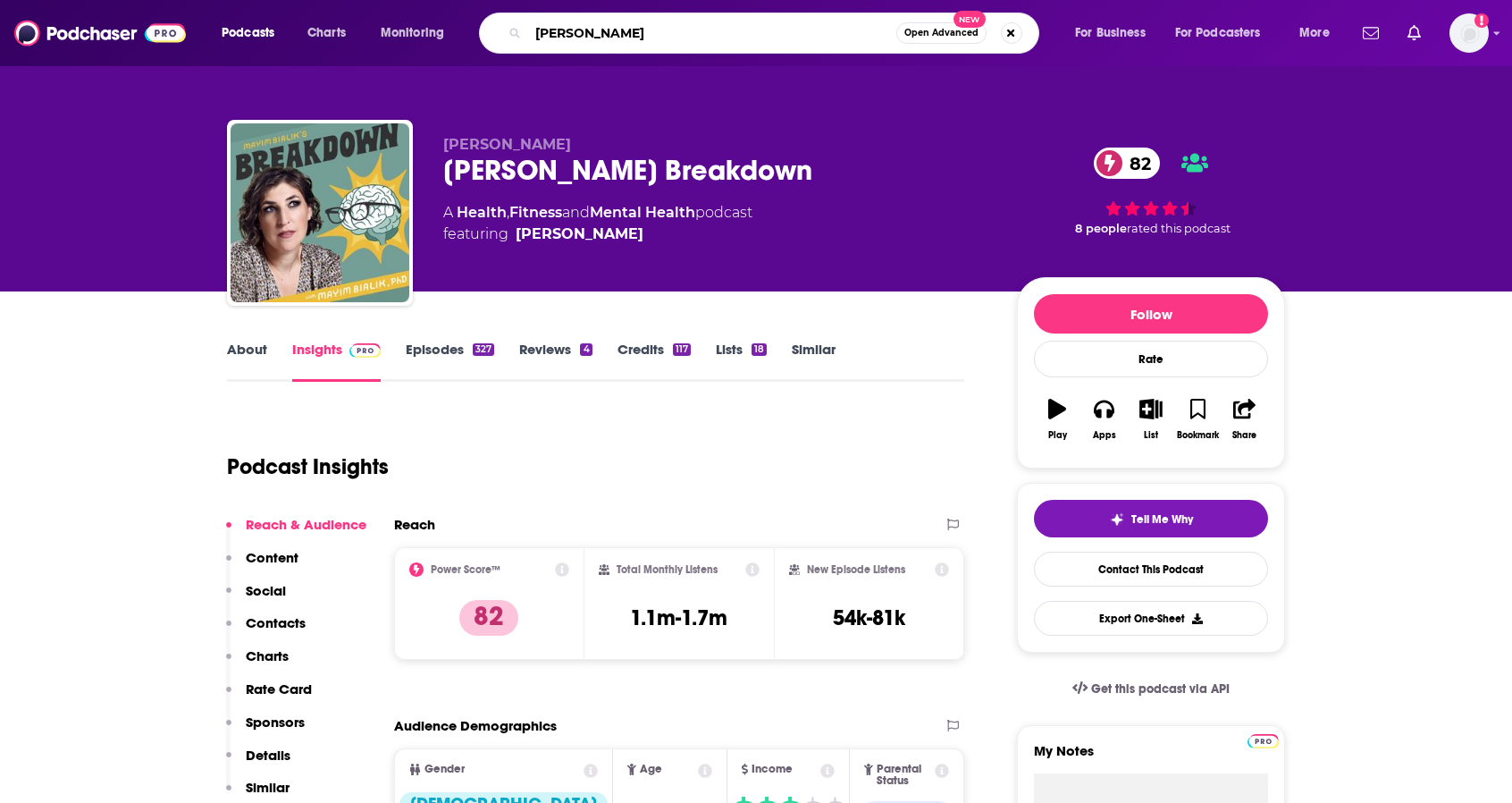
type input "[PERSON_NAME]"
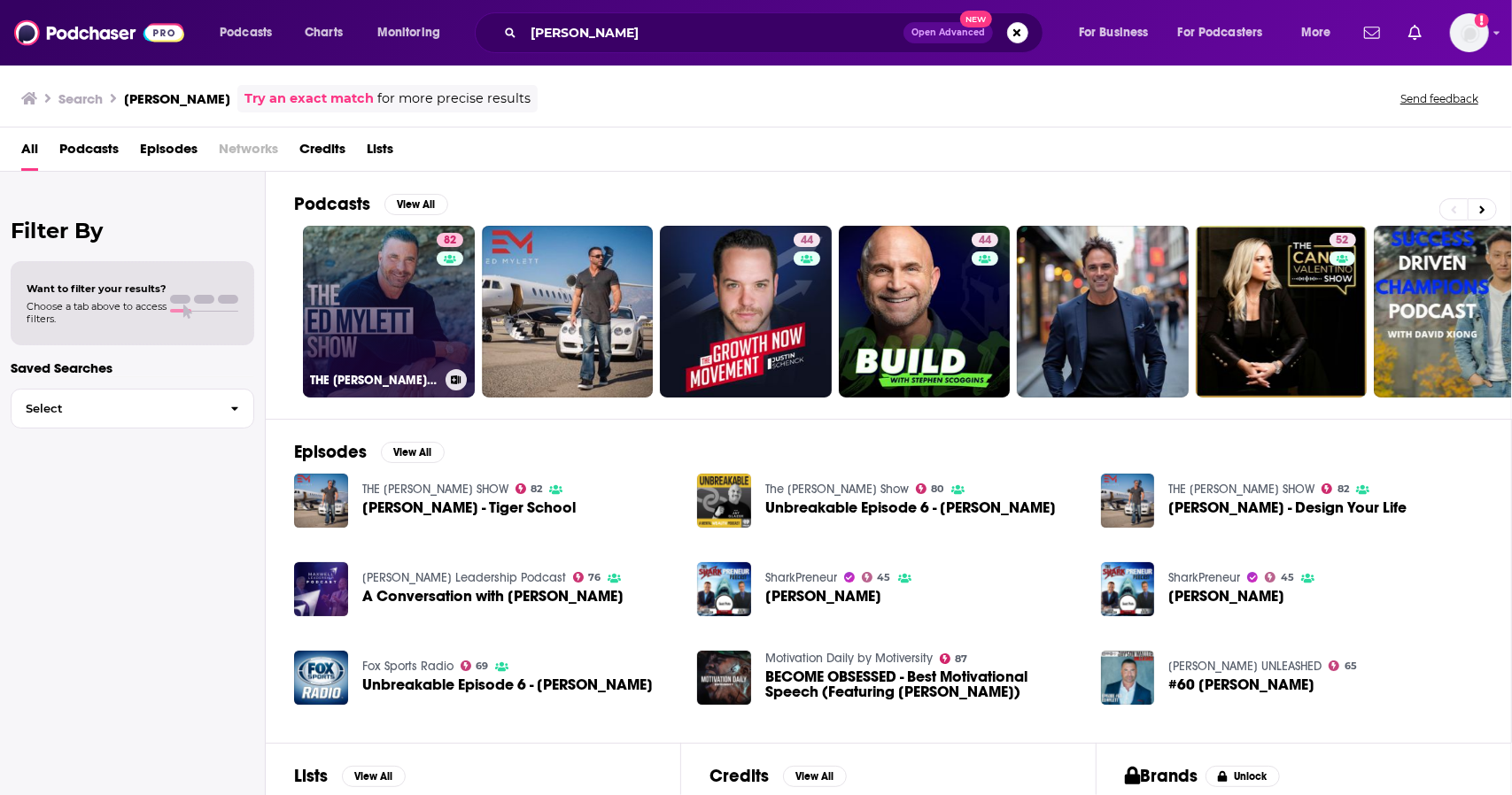
click at [430, 279] on link "82 THE [PERSON_NAME] SHOW" at bounding box center [389, 312] width 172 height 172
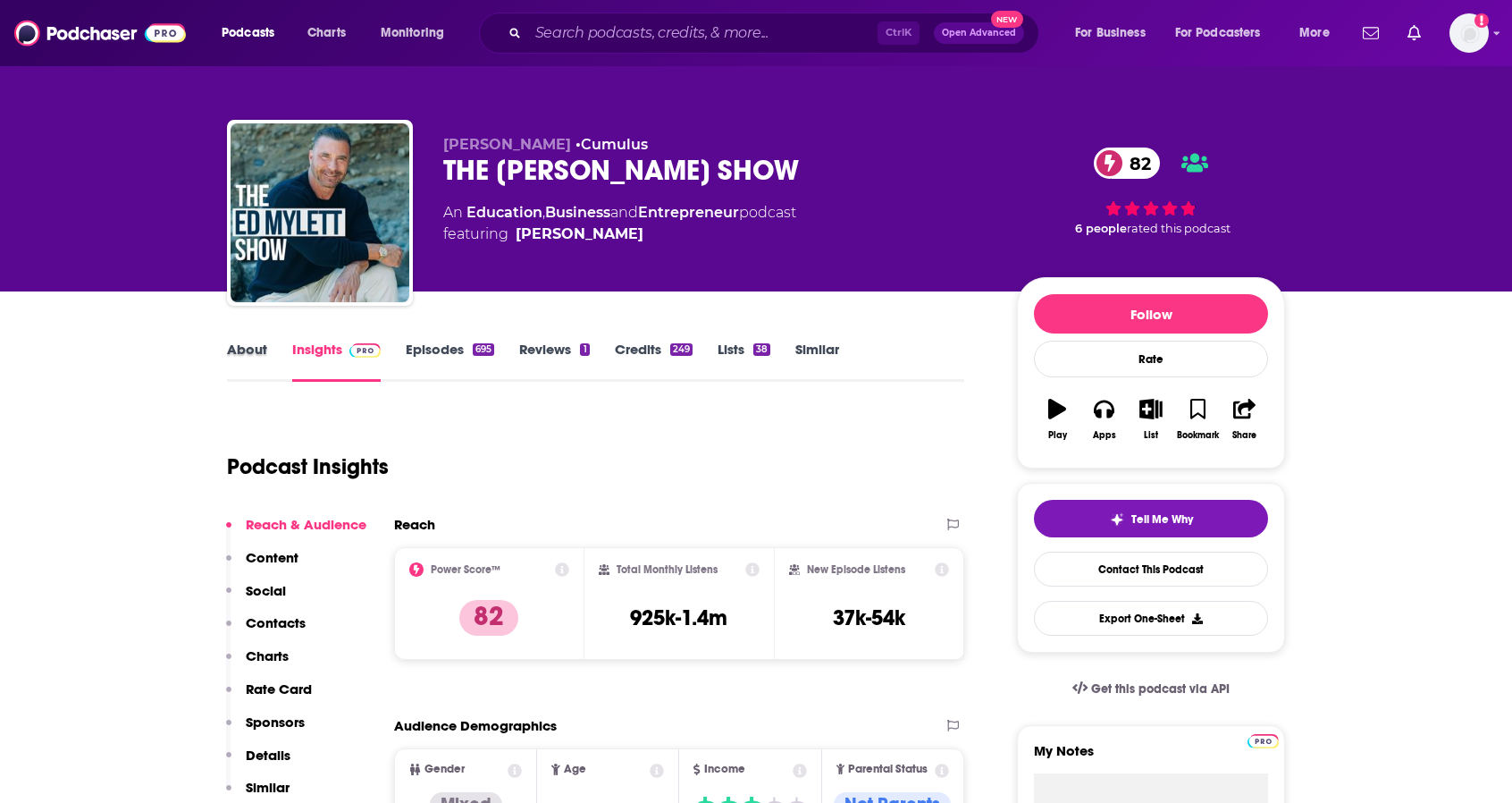
click at [291, 342] on div "About" at bounding box center [260, 361] width 65 height 41
click at [251, 342] on link "About" at bounding box center [247, 361] width 40 height 41
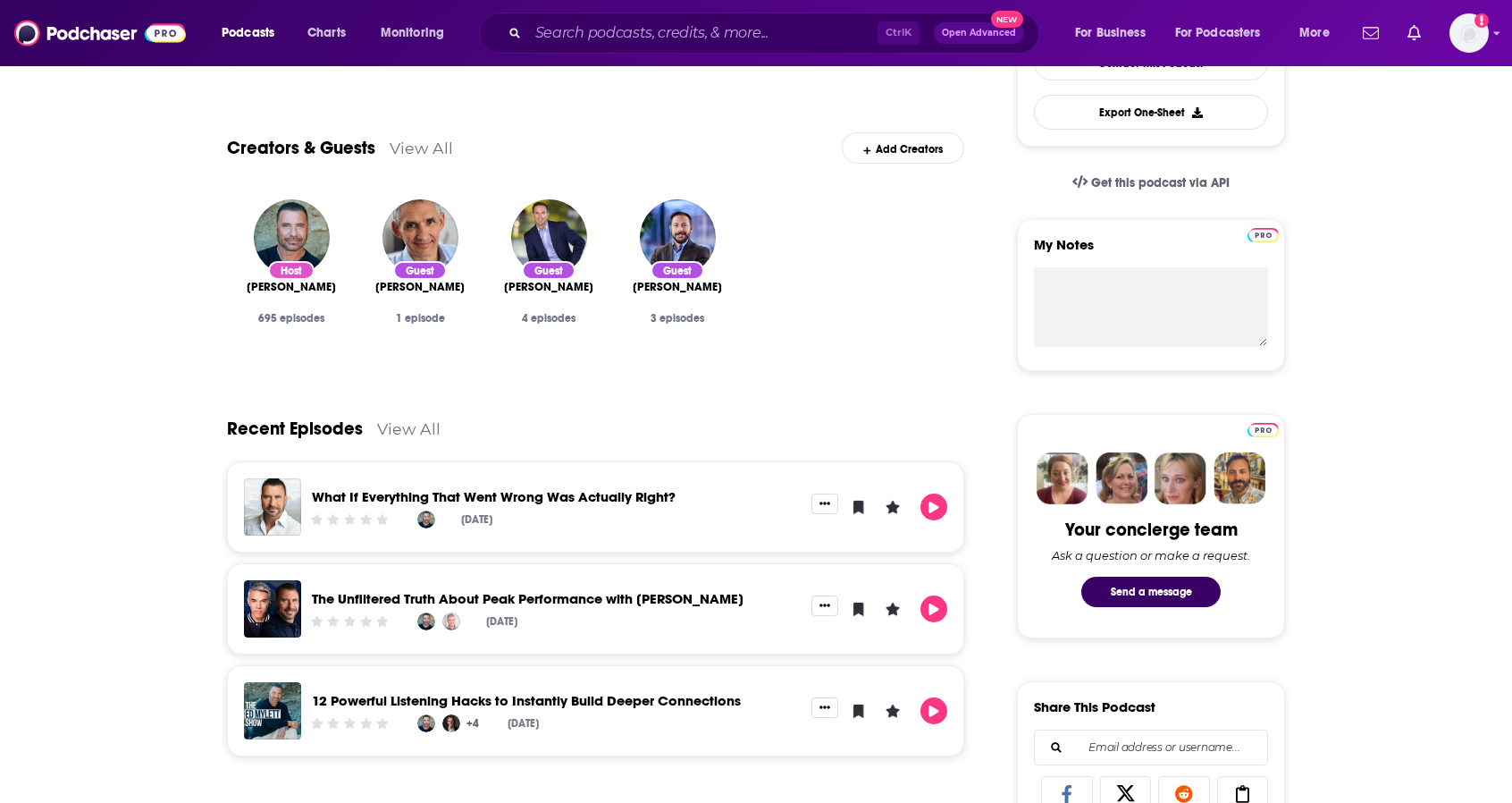
scroll to position [89, 0]
